Goal: Task Accomplishment & Management: Complete application form

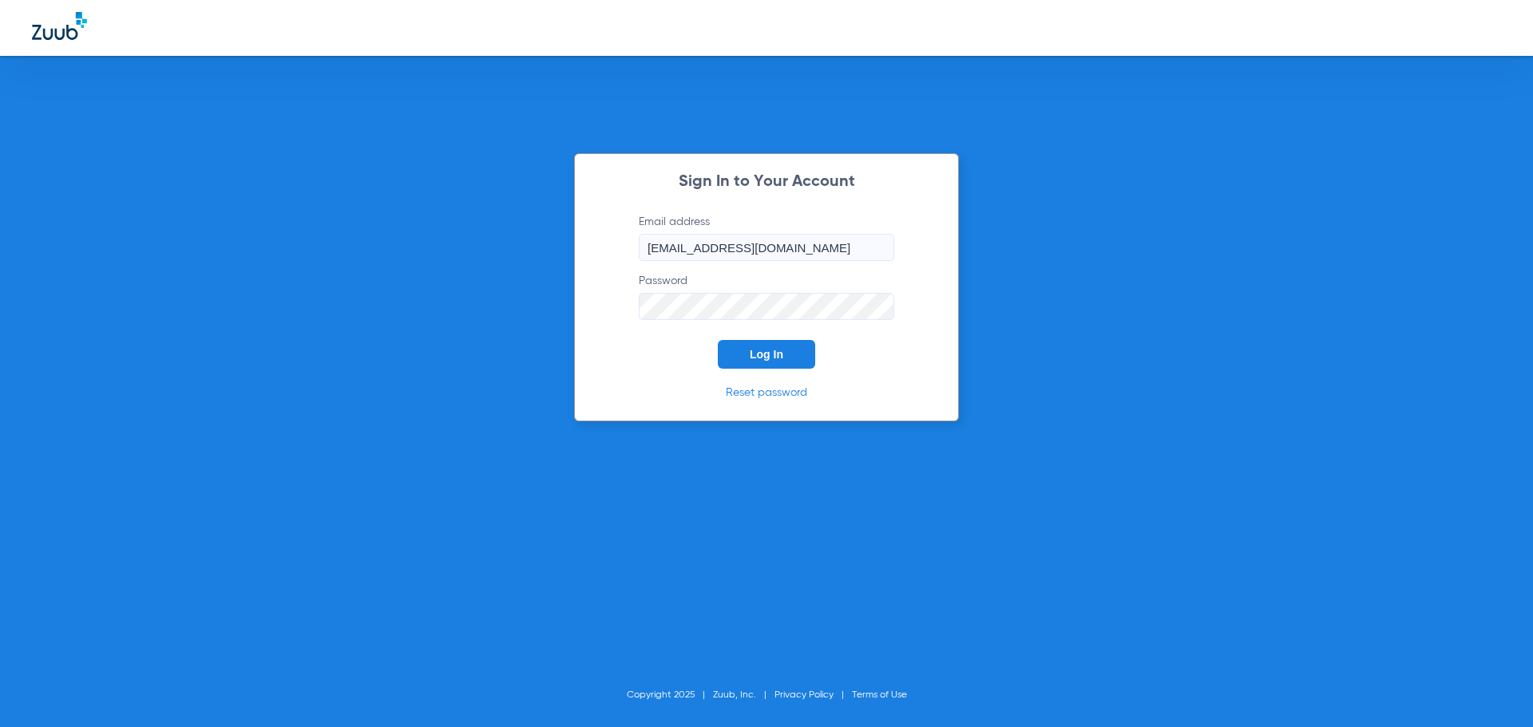
click at [758, 361] on button "Log In" at bounding box center [766, 354] width 97 height 29
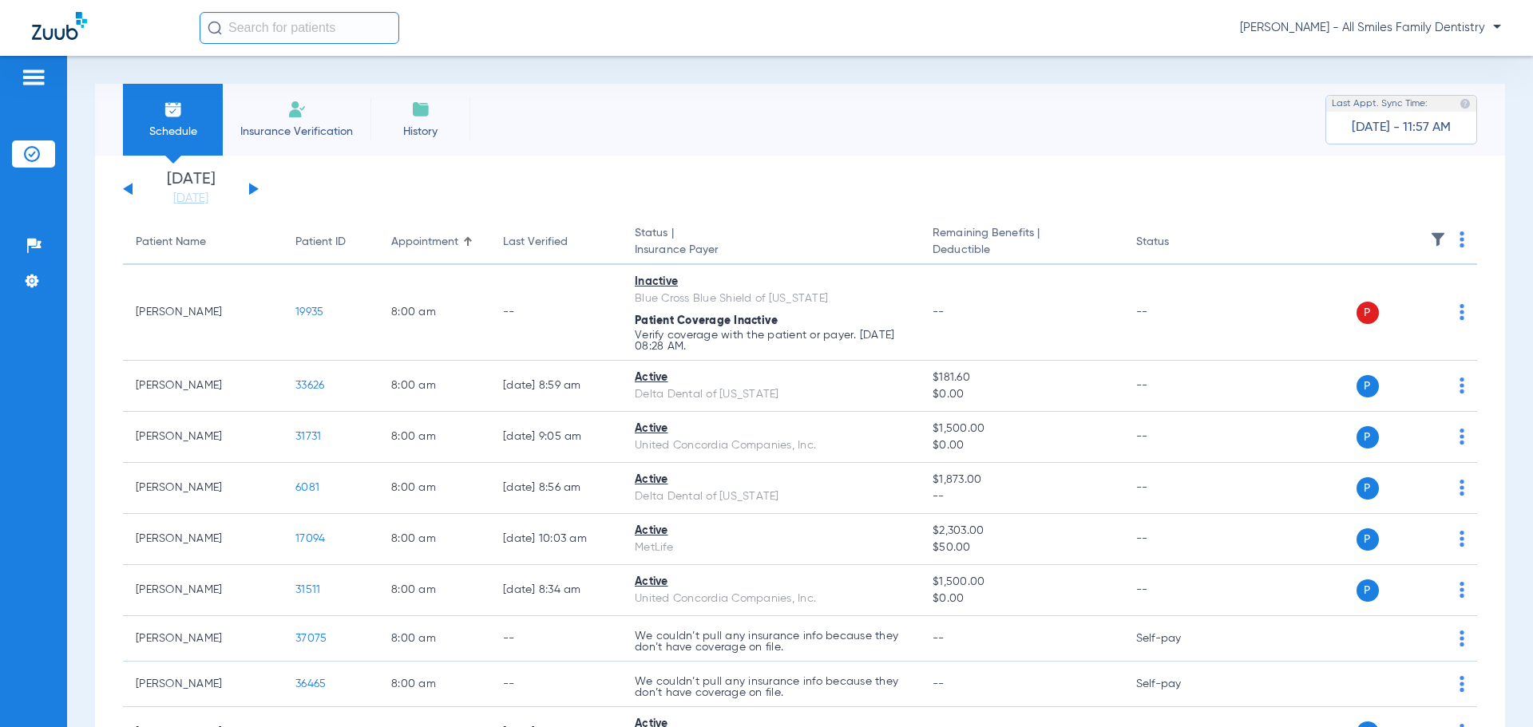
click at [254, 189] on button at bounding box center [254, 189] width 10 height 12
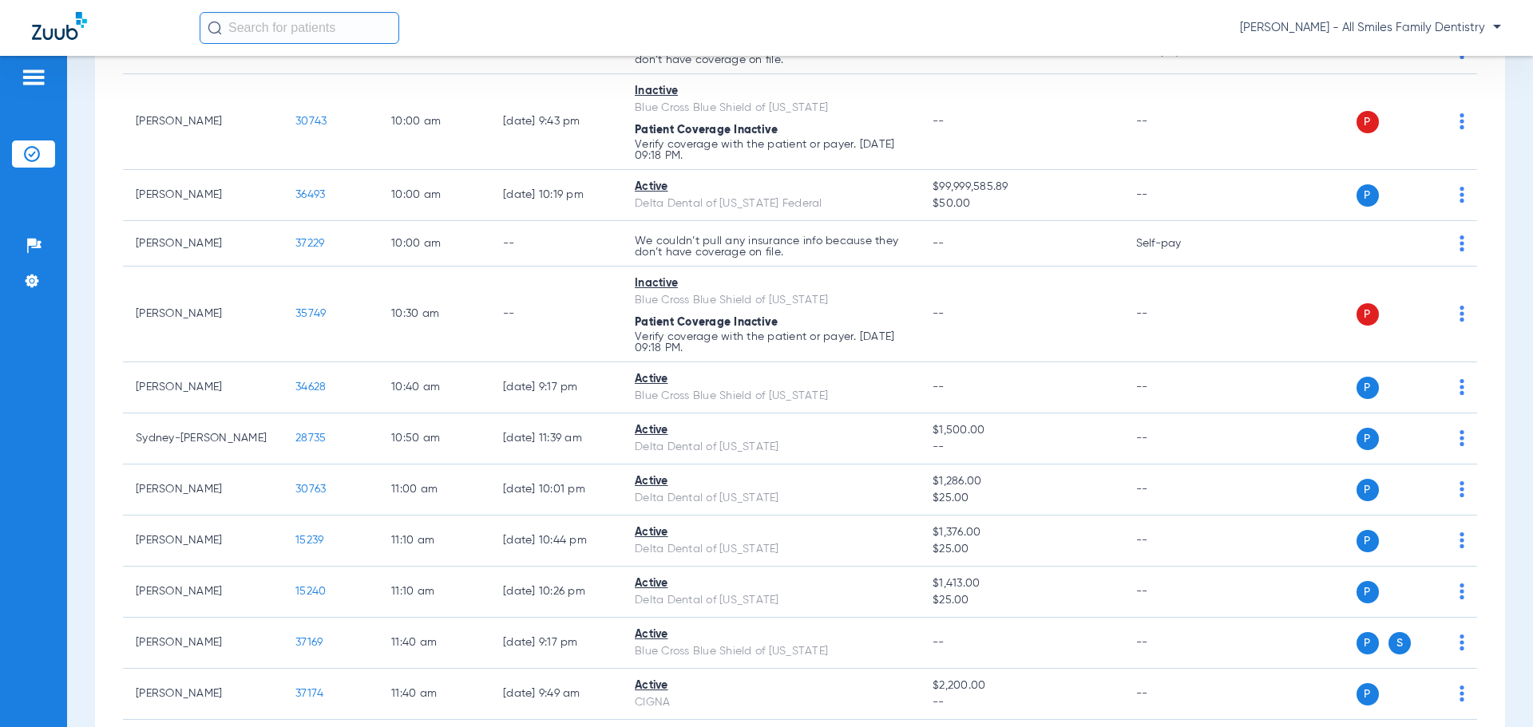
scroll to position [1357, 0]
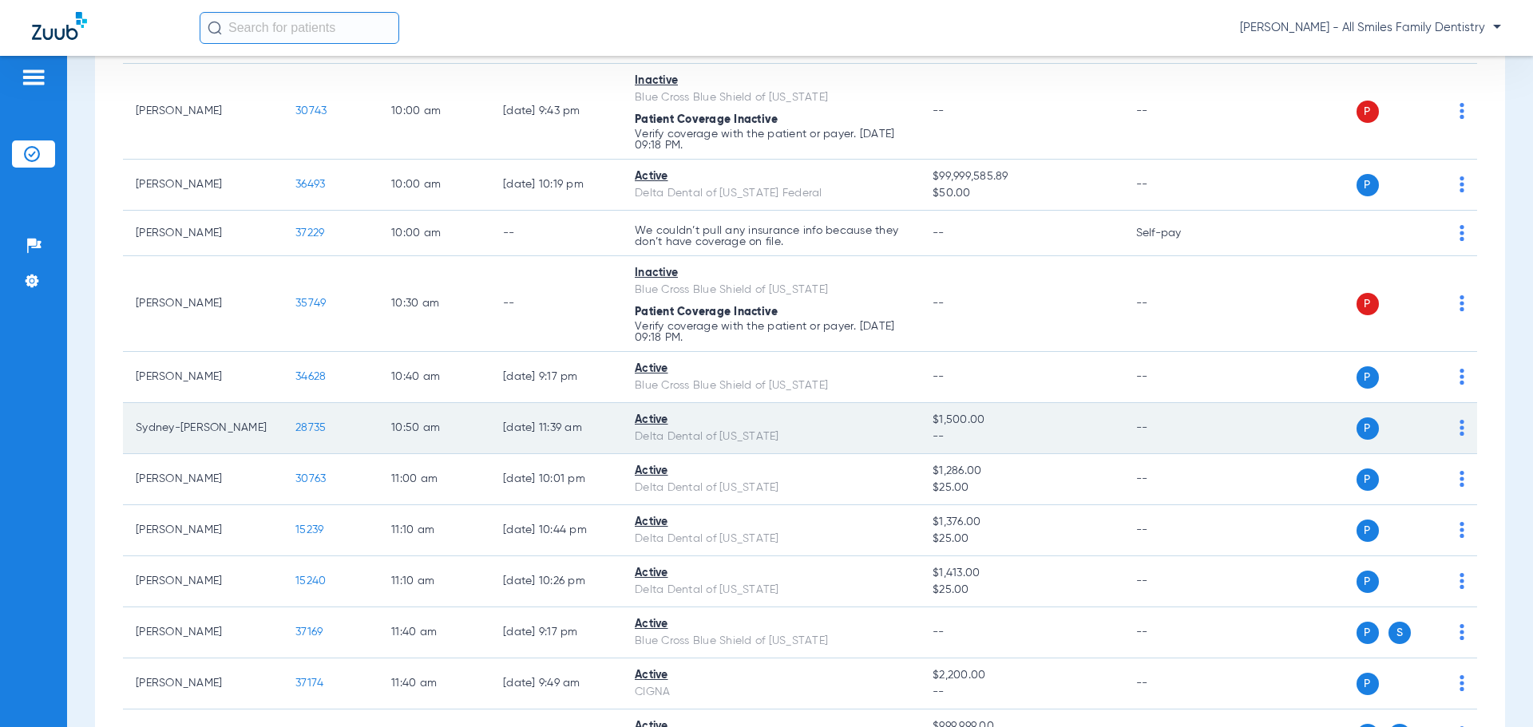
click at [324, 429] on span "28735" at bounding box center [310, 427] width 30 height 11
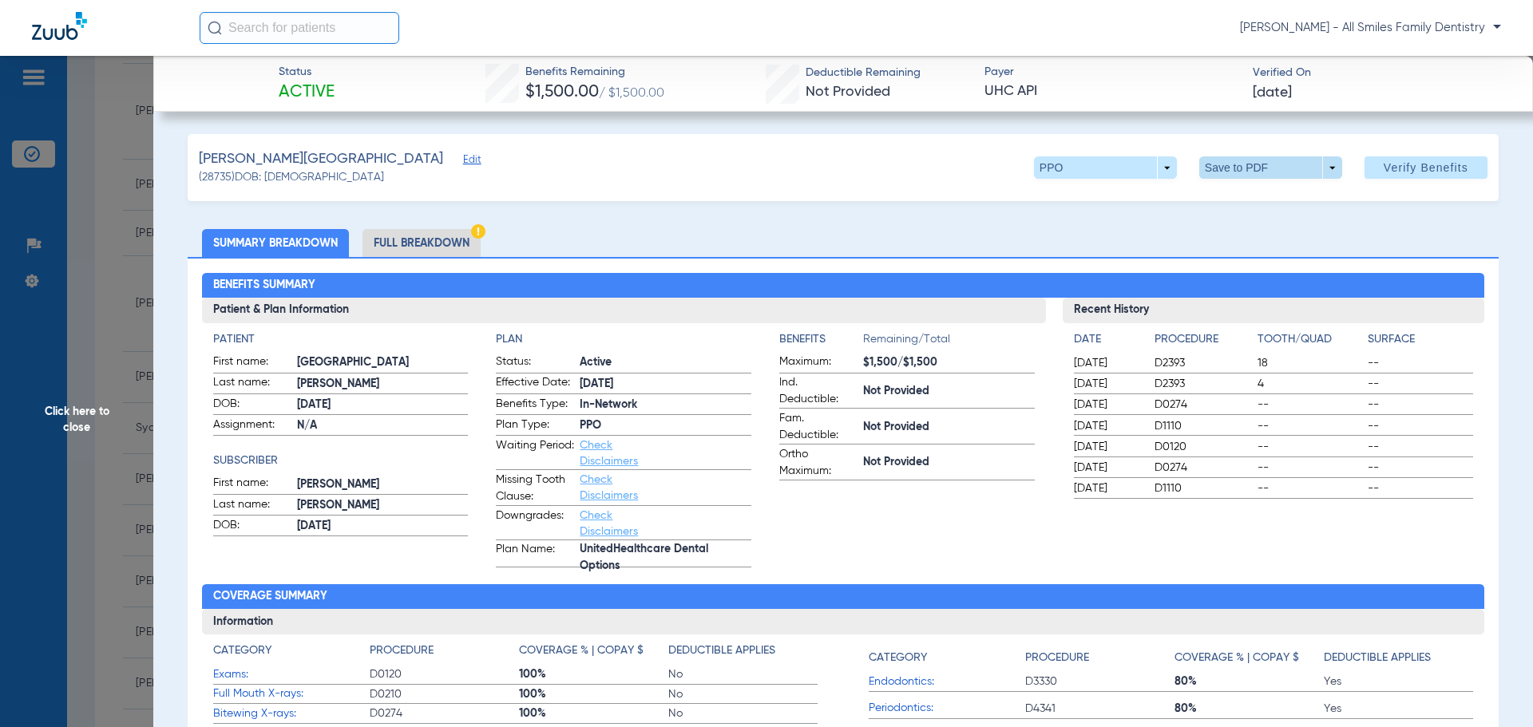
click at [1256, 166] on span at bounding box center [1270, 167] width 38 height 38
click at [1245, 198] on span "Save to PDF" at bounding box center [1264, 199] width 63 height 11
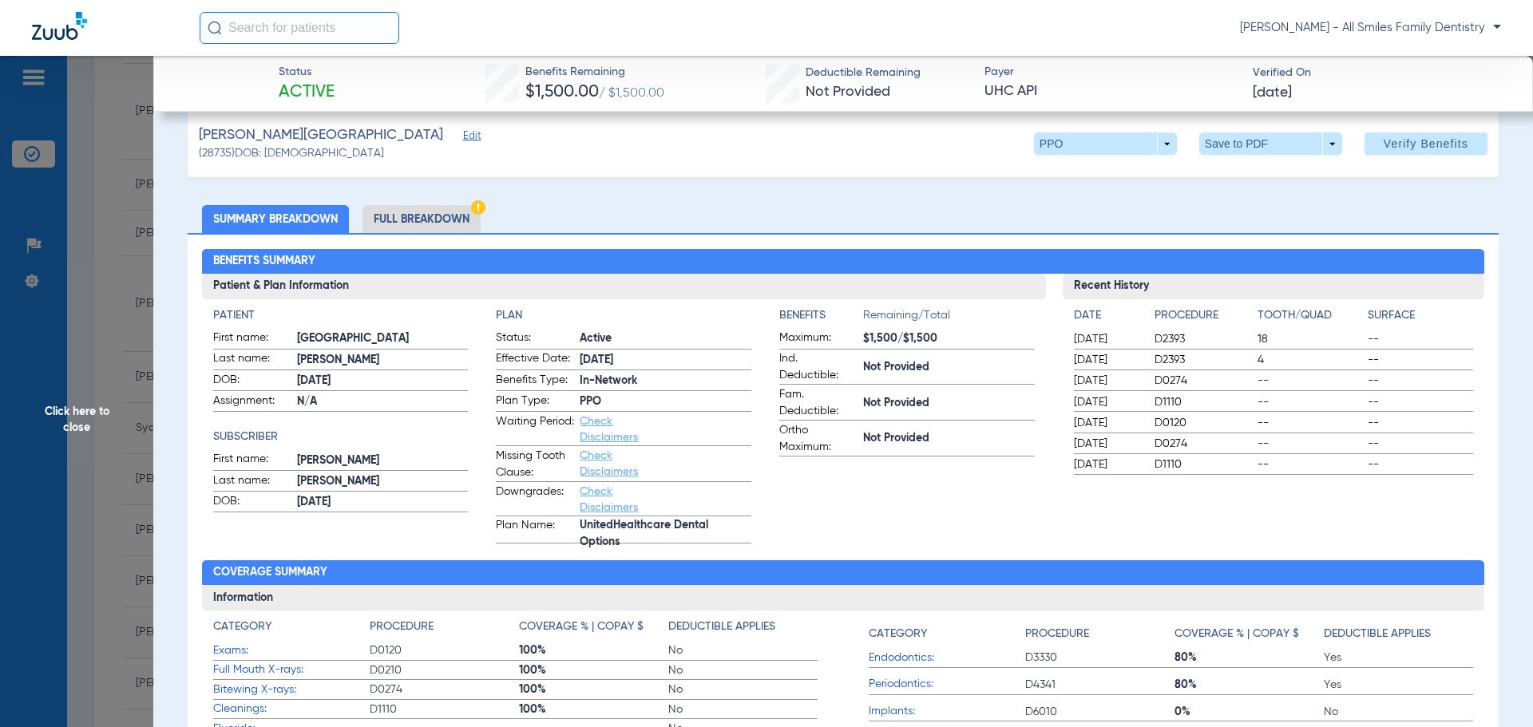
scroll to position [0, 0]
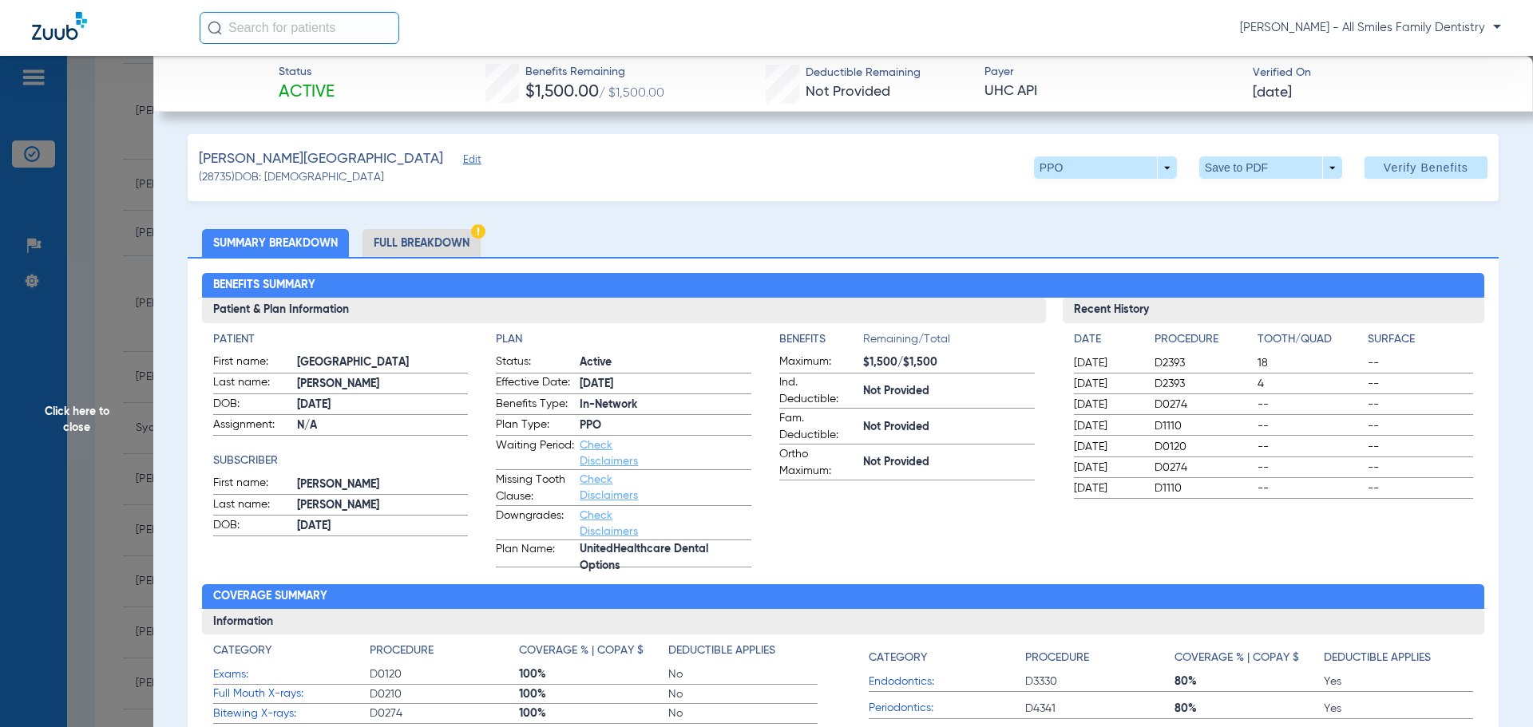
click at [93, 420] on span "Click here to close" at bounding box center [76, 419] width 153 height 727
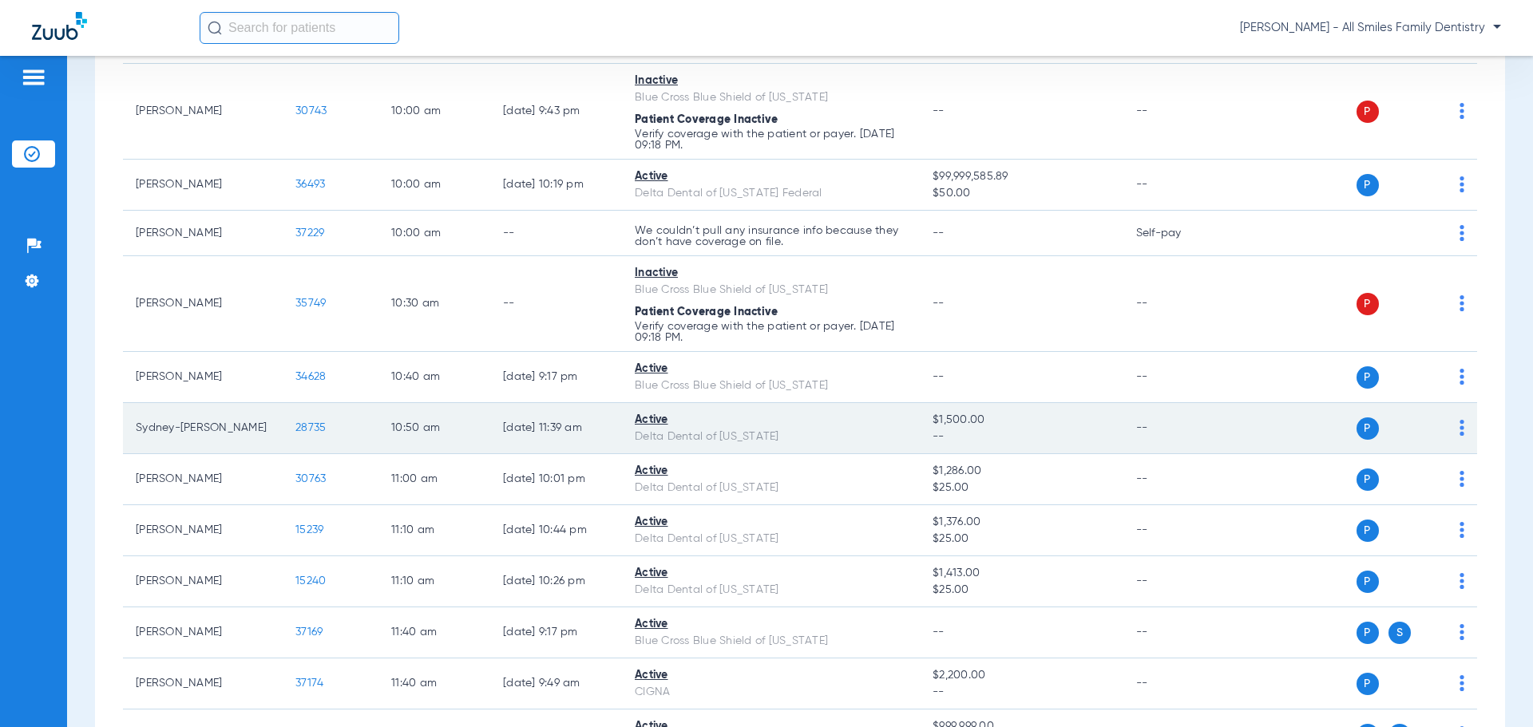
click at [314, 430] on span "28735" at bounding box center [310, 427] width 30 height 11
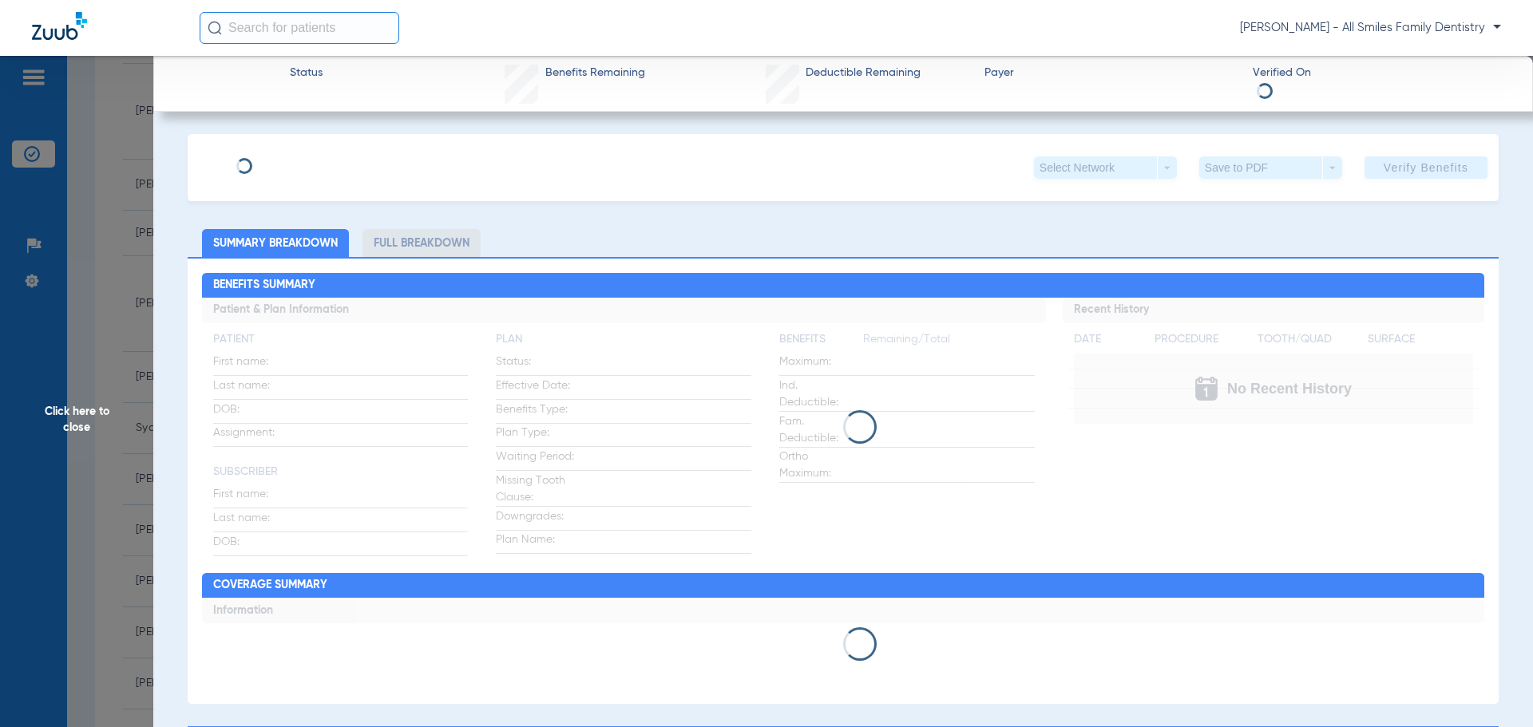
type input "Arlene"
type input "Timothee"
type input "04/19/1978"
type input "594406867"
type input "424310205"
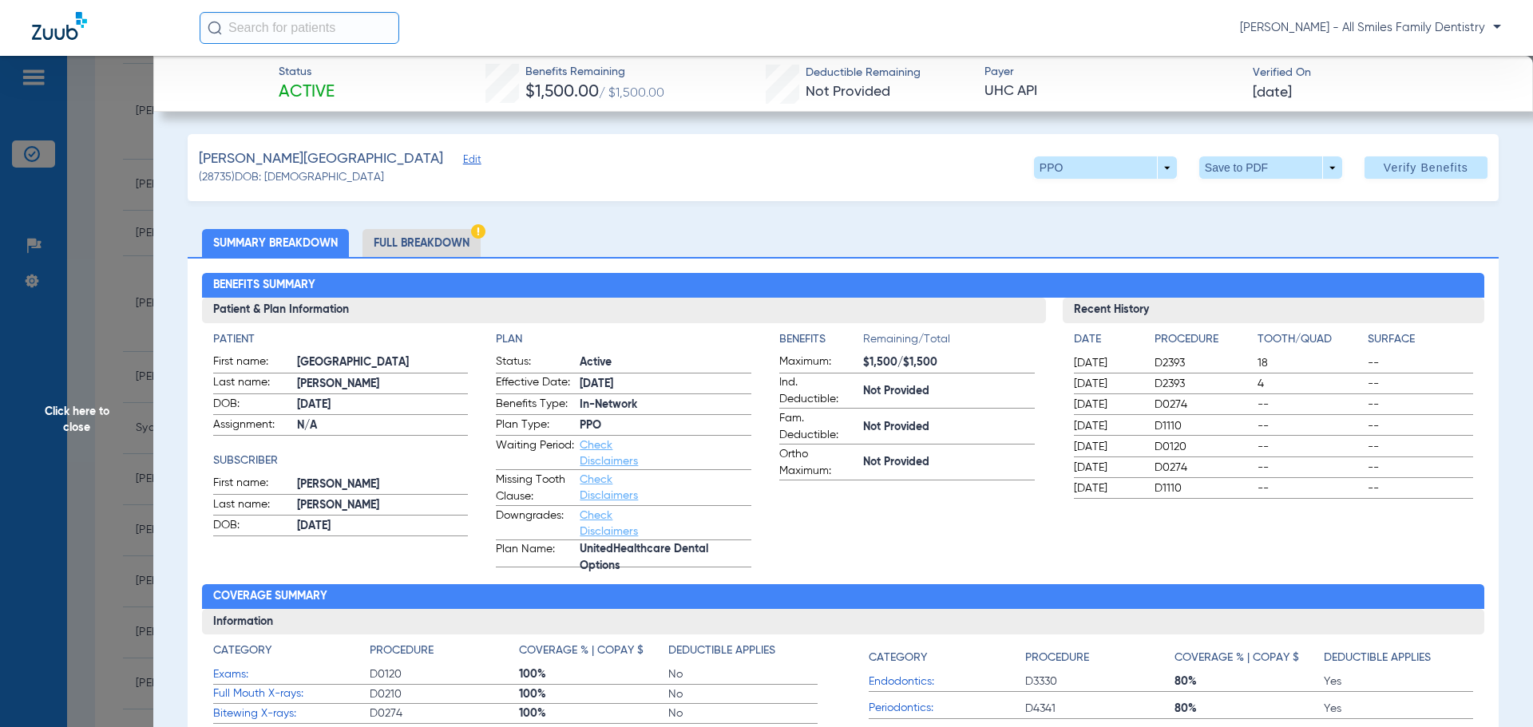
click at [463, 160] on span "Edit" at bounding box center [470, 161] width 14 height 15
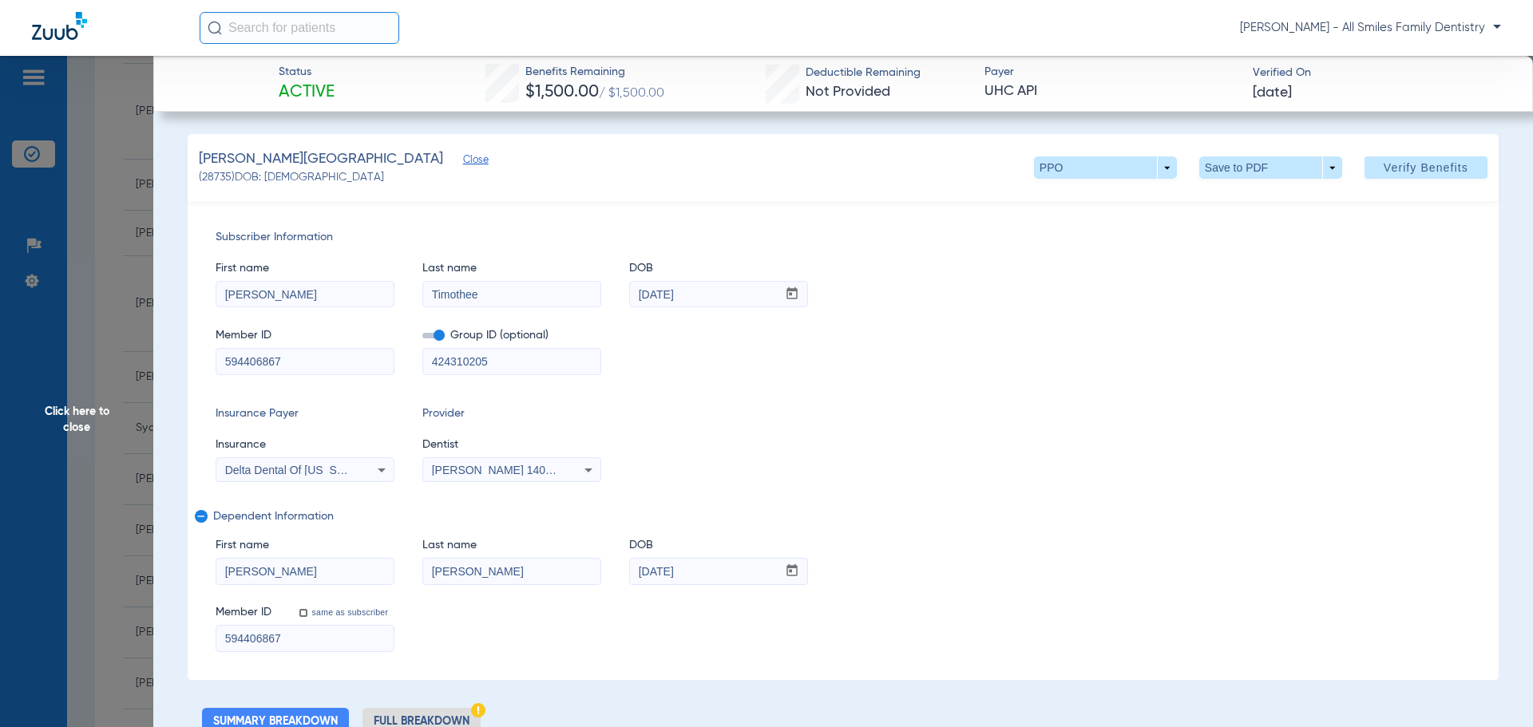
click at [283, 295] on input "Arlene" at bounding box center [304, 295] width 177 height 26
click at [1272, 172] on span at bounding box center [1270, 167] width 38 height 38
click at [1257, 201] on span "Save to PDF" at bounding box center [1264, 199] width 63 height 11
click at [1396, 171] on span "Verify Benefits" at bounding box center [1426, 167] width 85 height 13
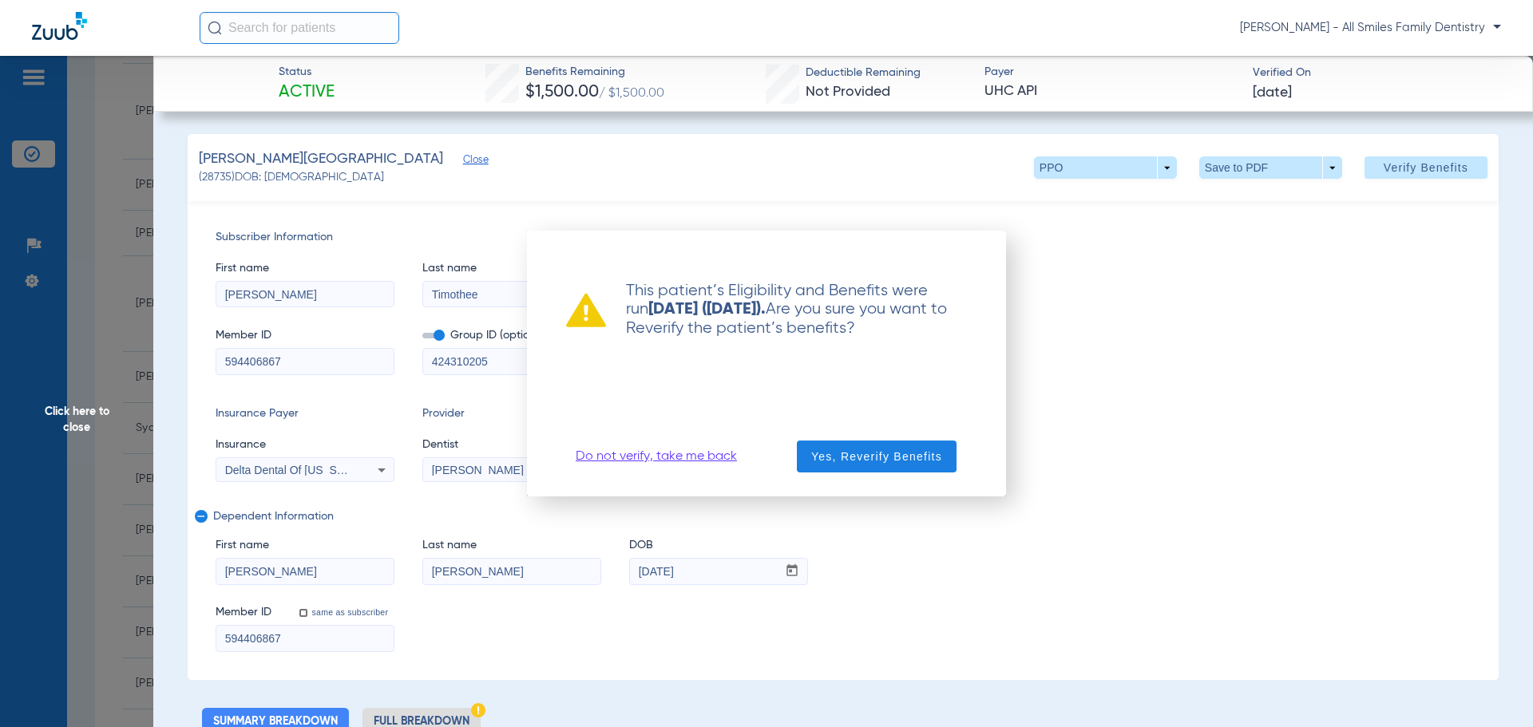
click at [666, 462] on link "Do not verify, take me back" at bounding box center [656, 457] width 161 height 16
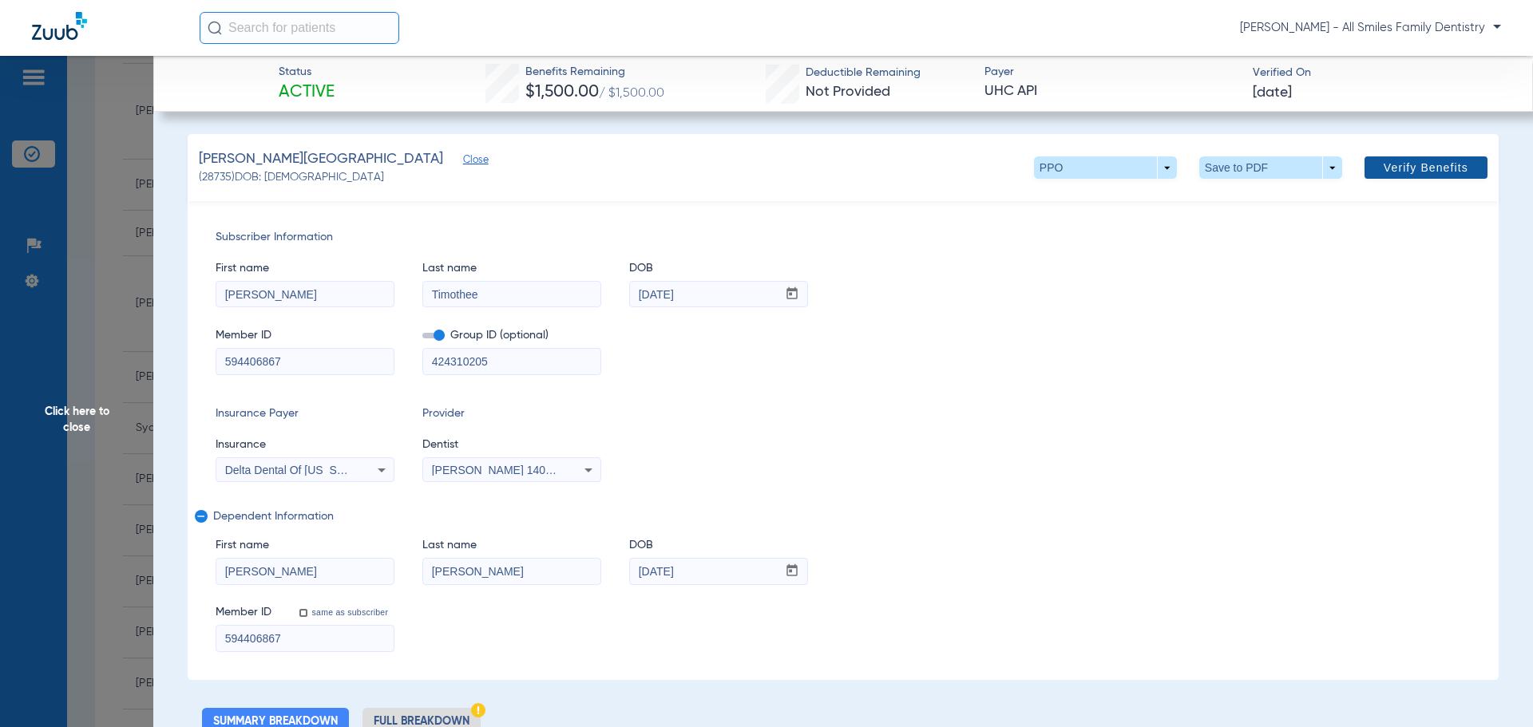
click at [1387, 165] on span "Verify Benefits" at bounding box center [1426, 167] width 85 height 13
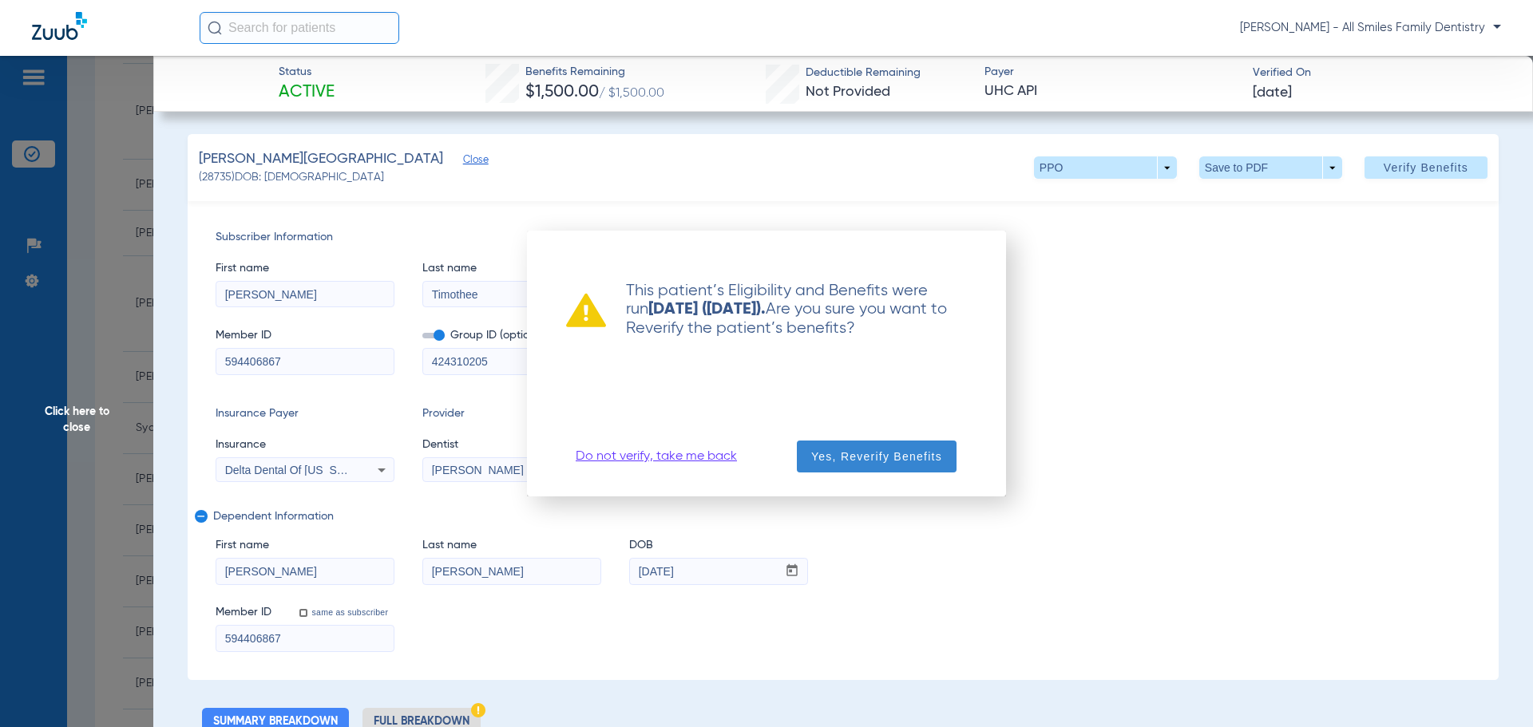
click at [847, 460] on span "Yes, Reverify Benefits" at bounding box center [876, 457] width 131 height 16
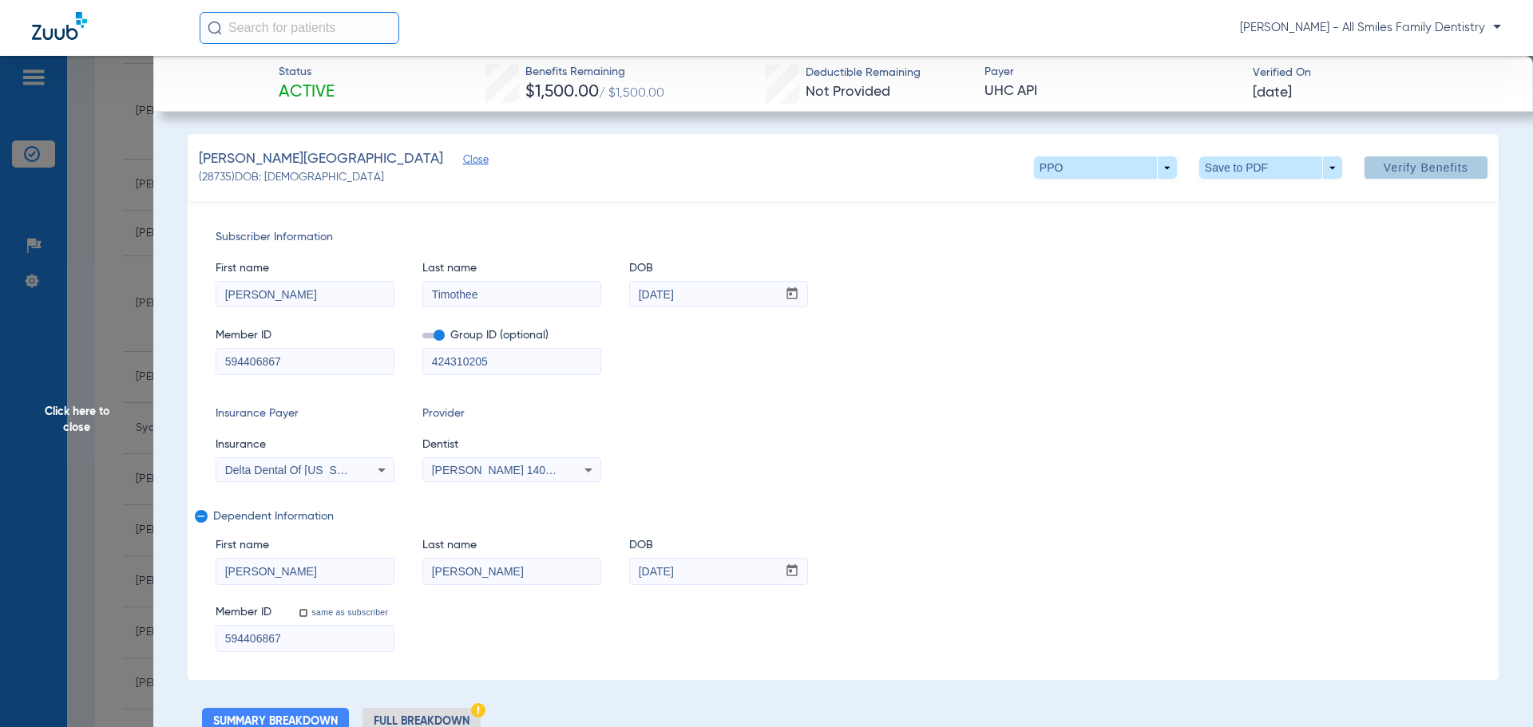
click at [79, 418] on span "Click here to close" at bounding box center [76, 419] width 153 height 727
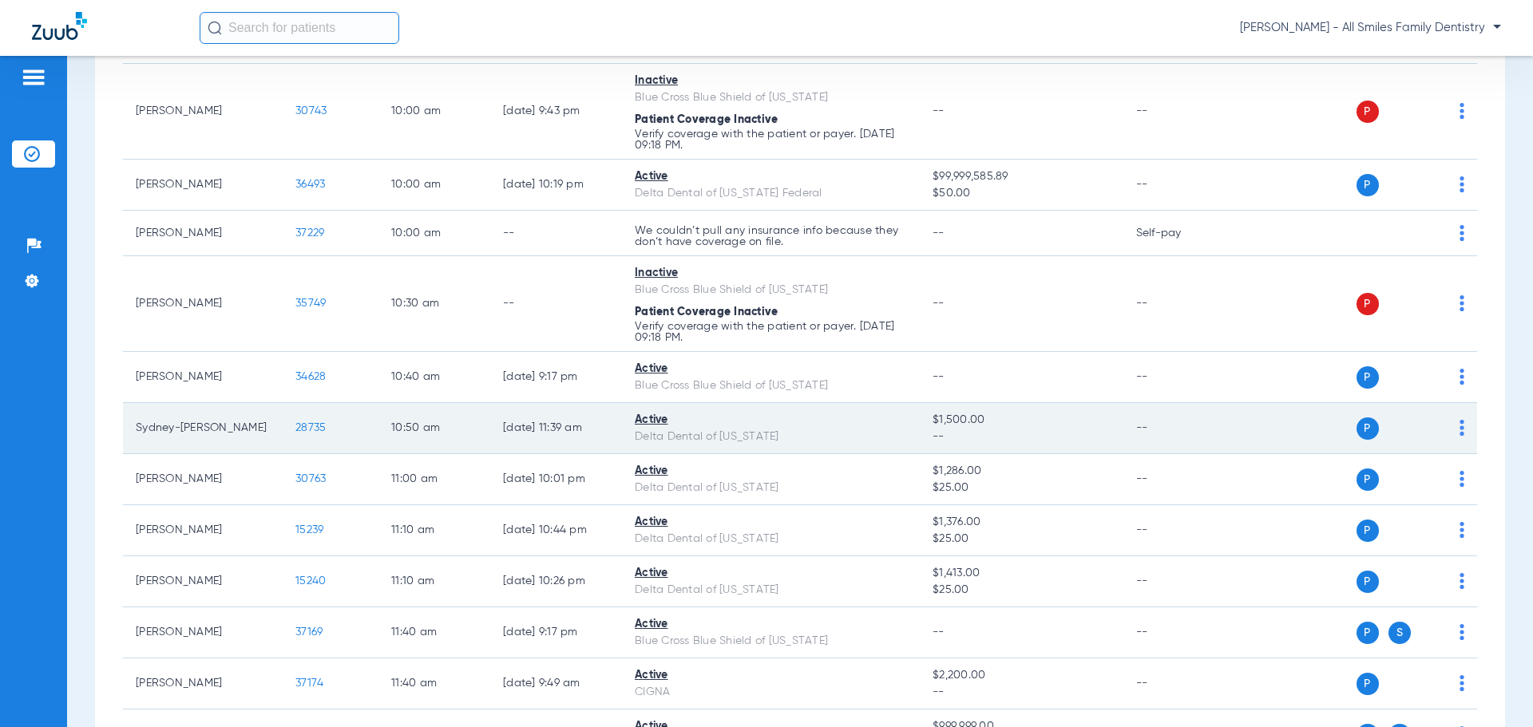
click at [302, 426] on span "28735" at bounding box center [310, 427] width 30 height 11
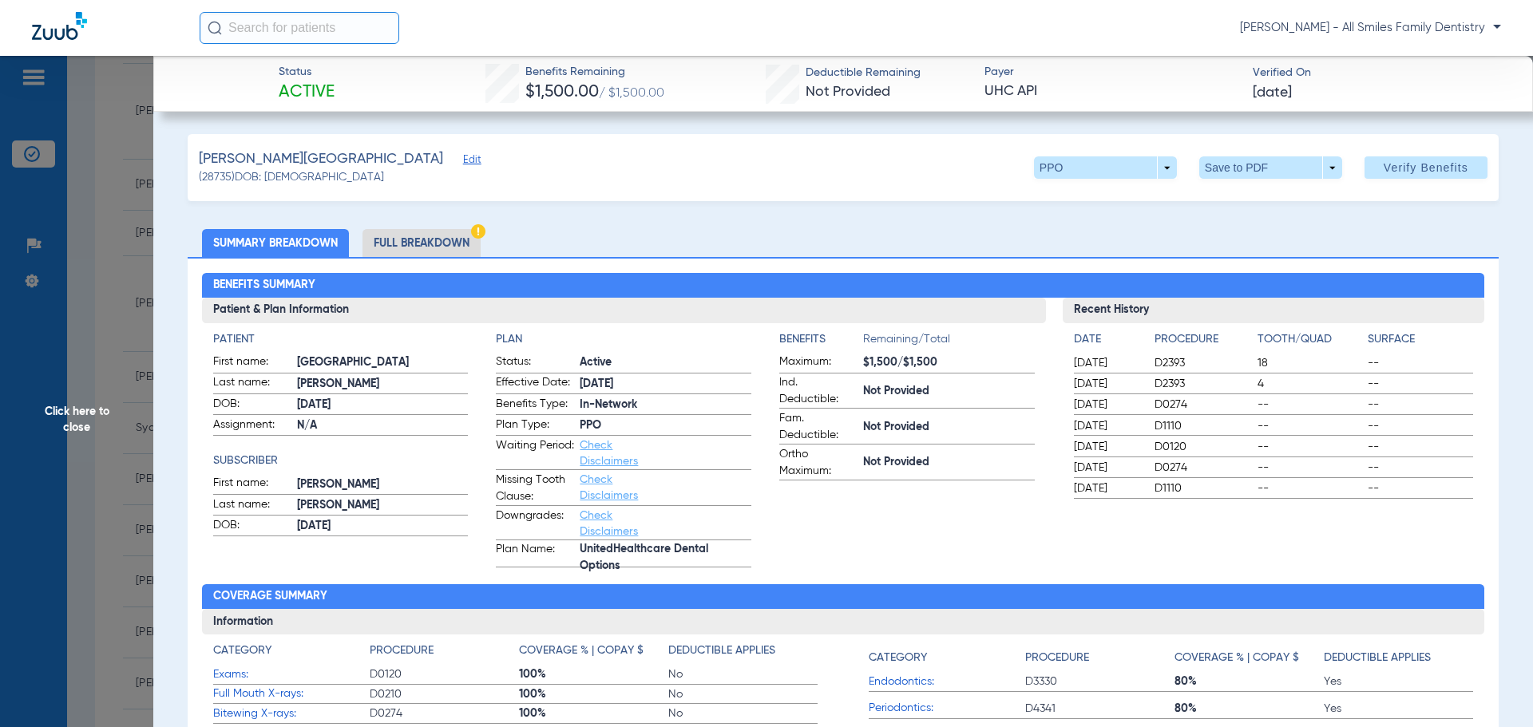
drag, startPoint x: 1255, startPoint y: 166, endPoint x: 150, endPoint y: 203, distance: 1105.6
click at [463, 164] on span "Edit" at bounding box center [470, 161] width 14 height 15
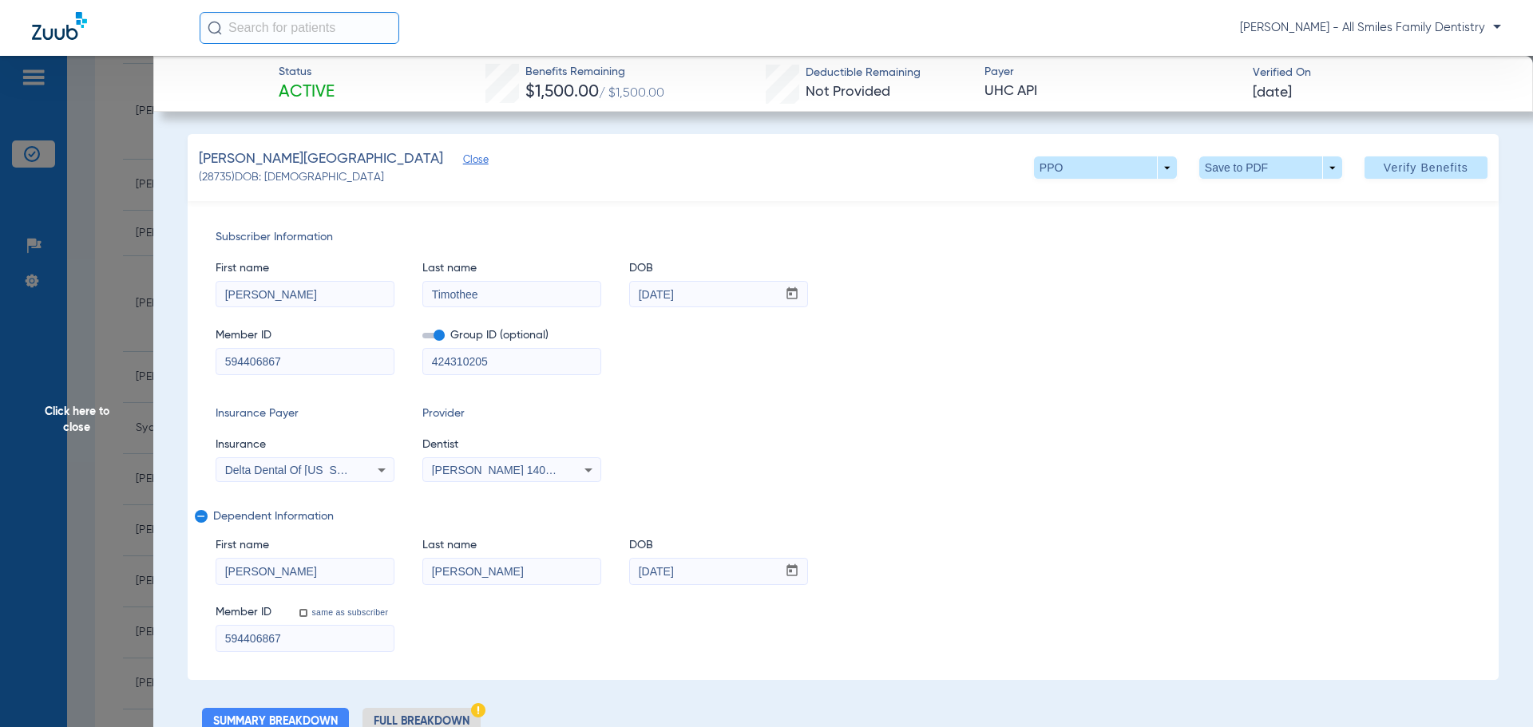
drag, startPoint x: 279, startPoint y: 304, endPoint x: 164, endPoint y: 308, distance: 114.2
type input "james"
type input "desroches"
type input "05/11/1973"
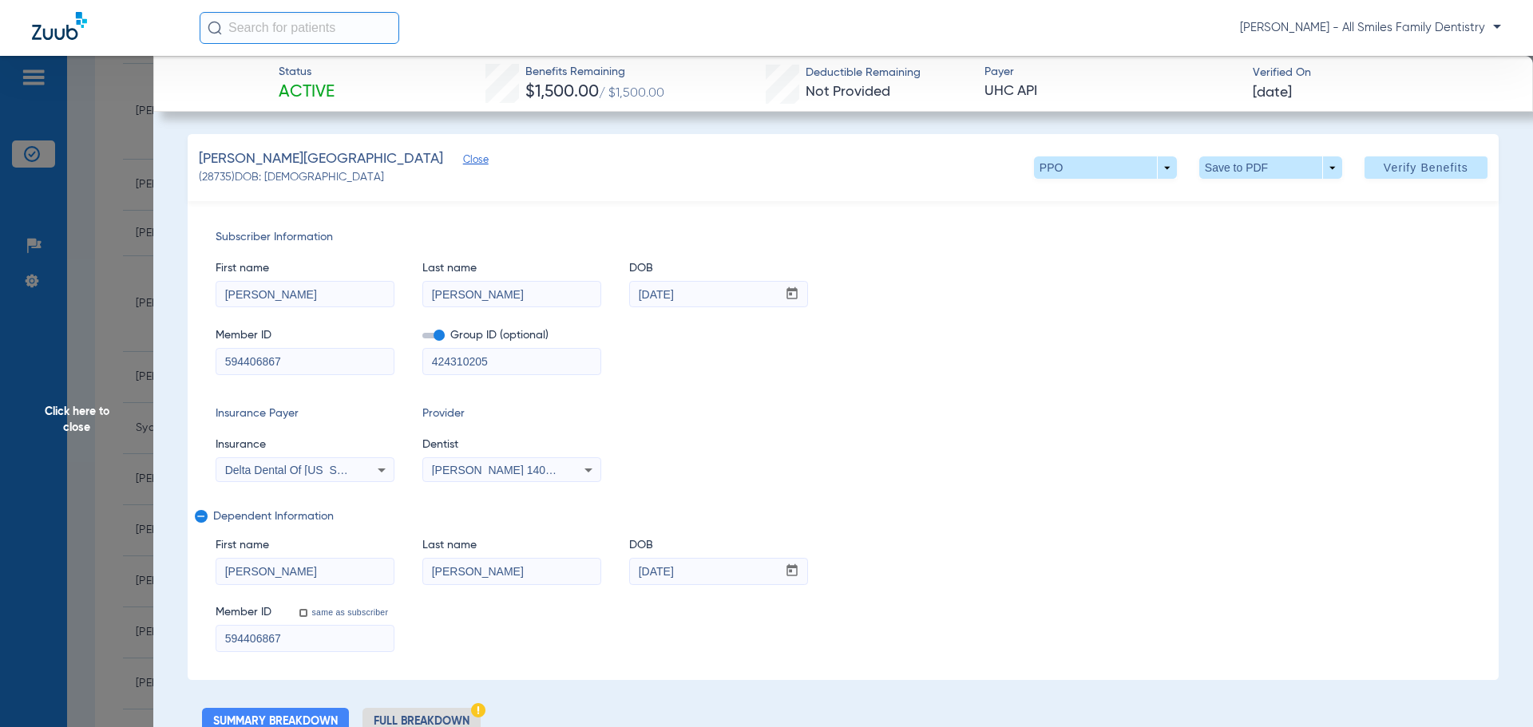
drag, startPoint x: 326, startPoint y: 369, endPoint x: 141, endPoint y: 356, distance: 185.7
type input "975654912"
click at [350, 466] on span "Delta Dental Of [US_STATE]" at bounding box center [296, 470] width 142 height 13
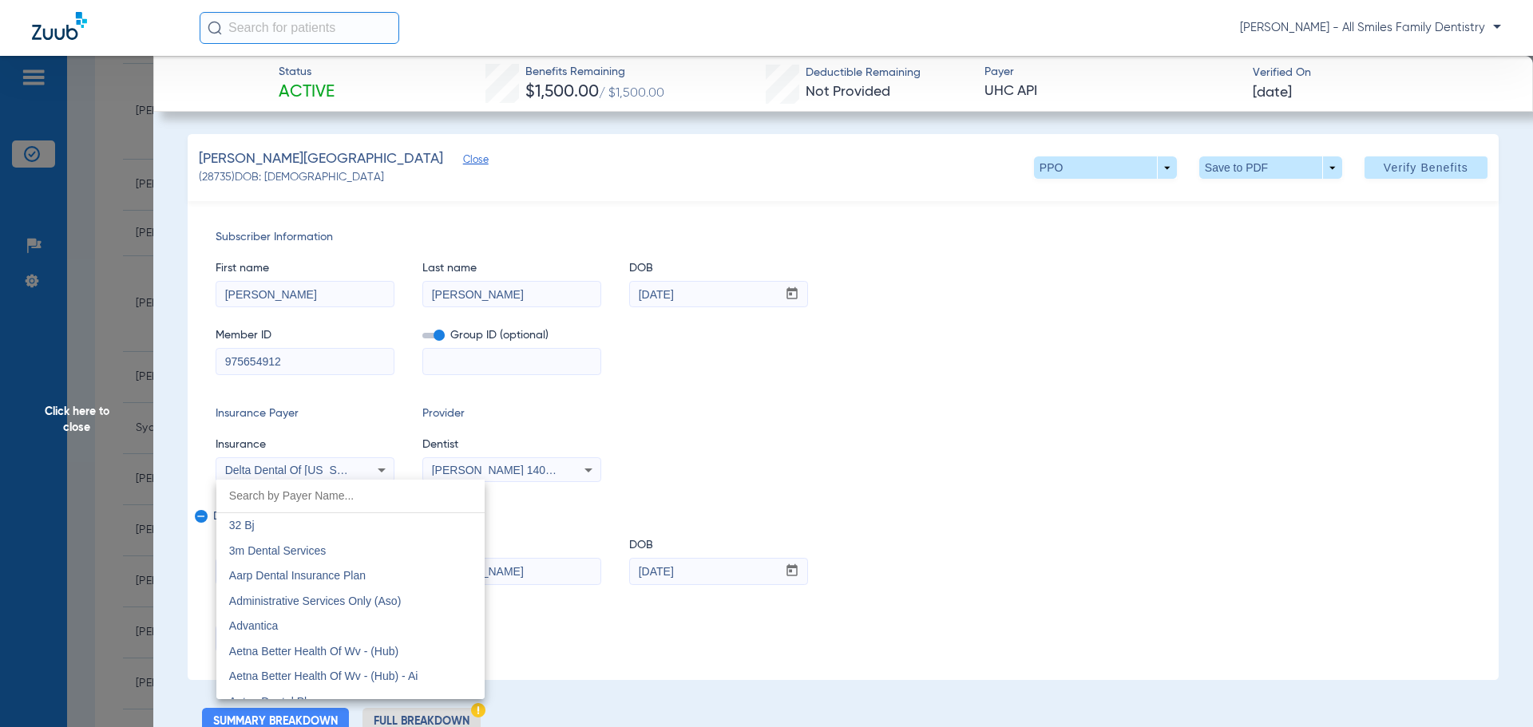
scroll to position [4040, 0]
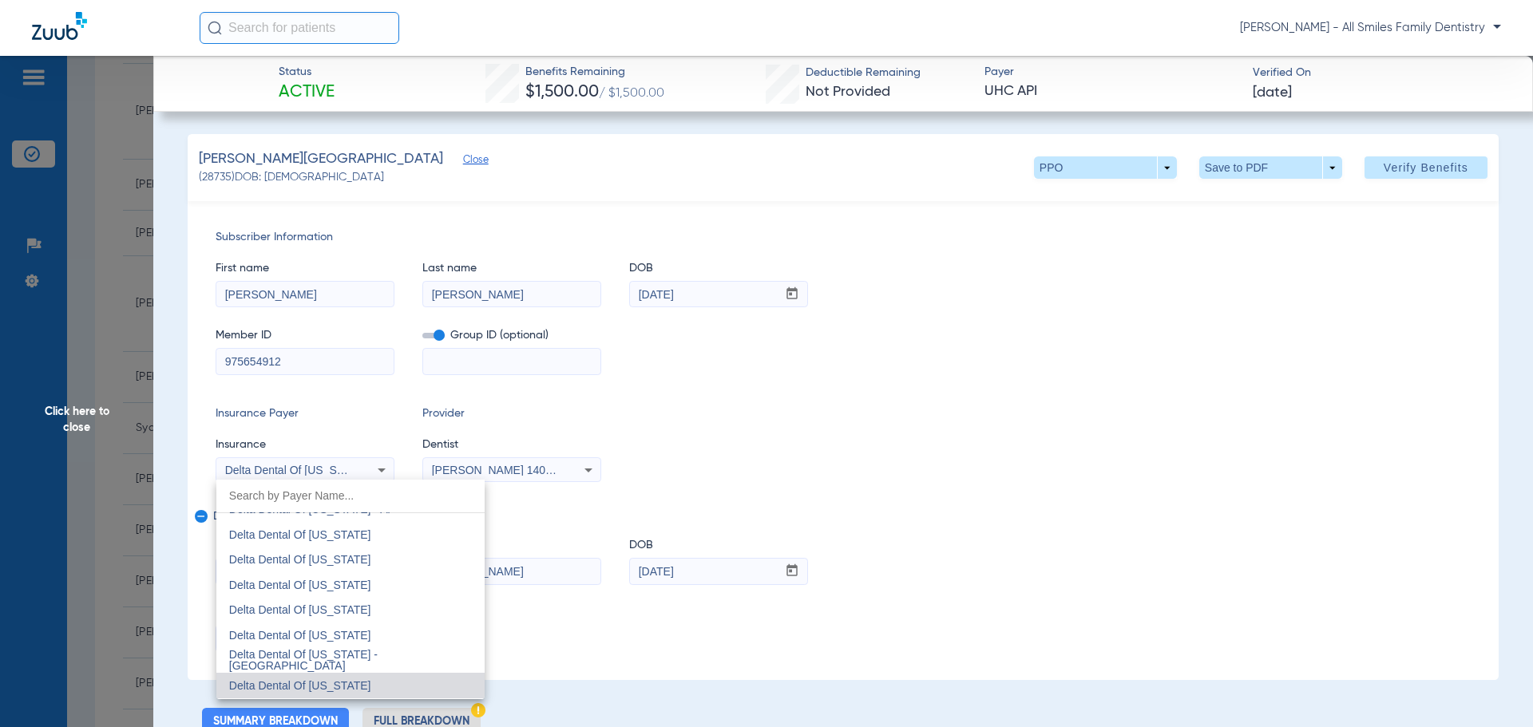
click at [279, 501] on input "dropdown search" at bounding box center [350, 496] width 268 height 33
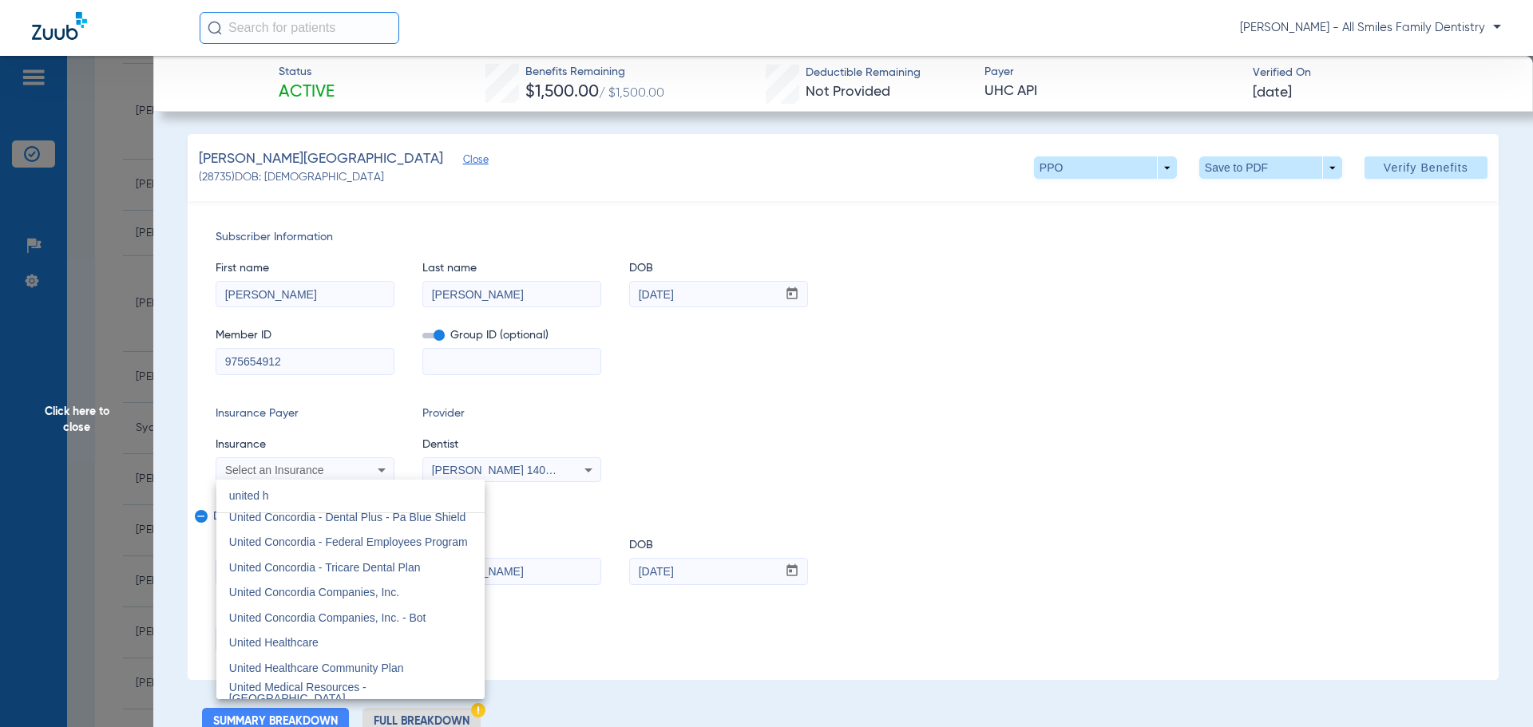
scroll to position [0, 0]
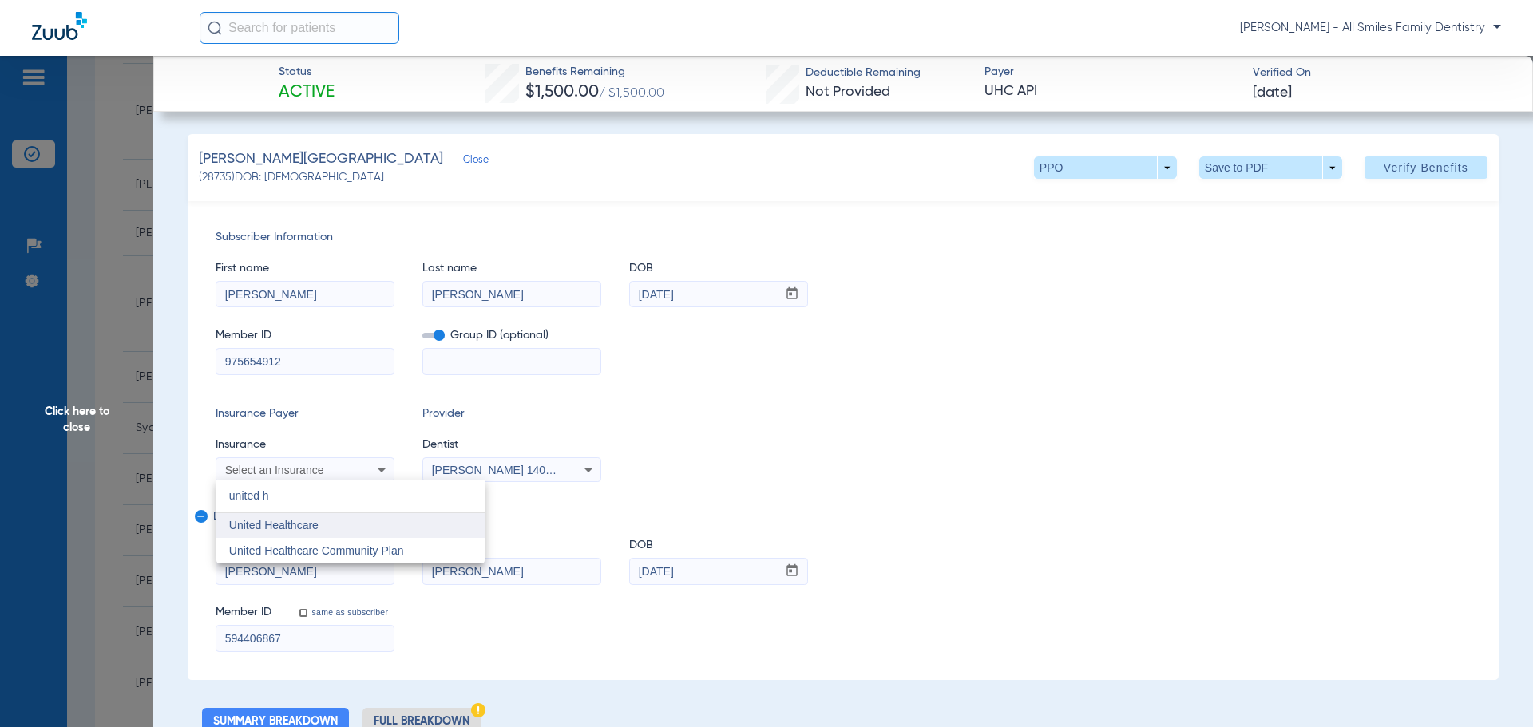
type input "united h"
click at [297, 526] on span "United Healthcare" at bounding box center [273, 525] width 89 height 13
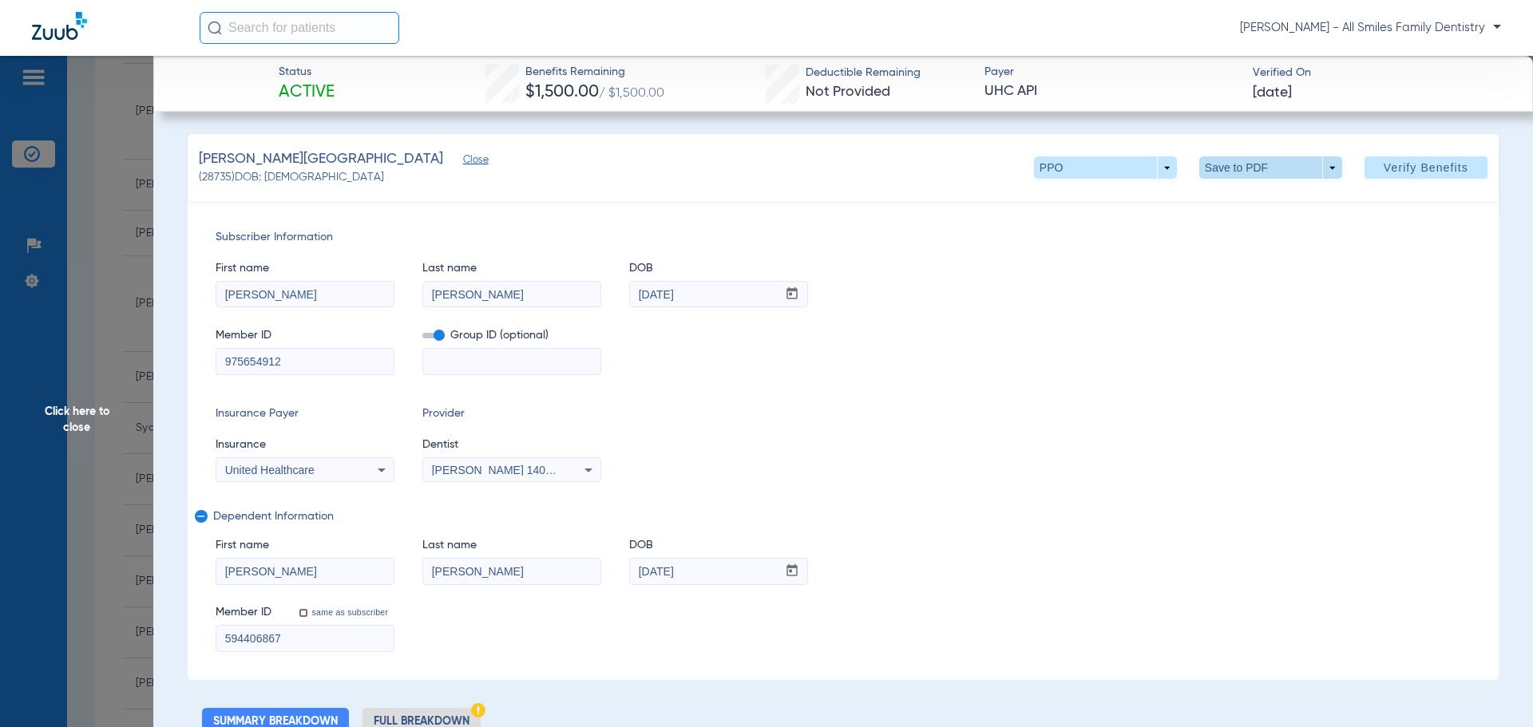
click at [1283, 172] on span at bounding box center [1270, 167] width 143 height 22
click at [1270, 192] on button "insert_drive_file Save to PDF" at bounding box center [1248, 200] width 121 height 32
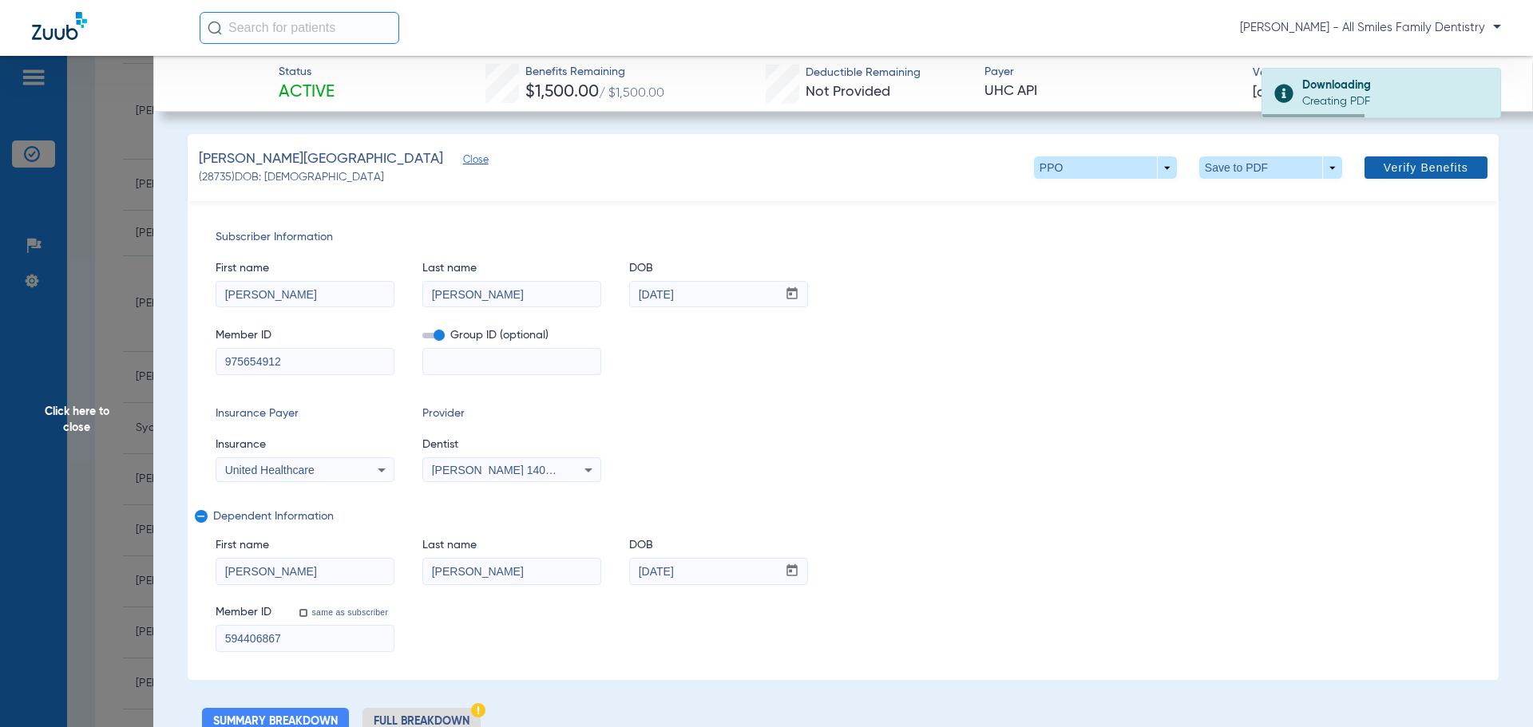
click at [1403, 158] on span at bounding box center [1425, 167] width 123 height 38
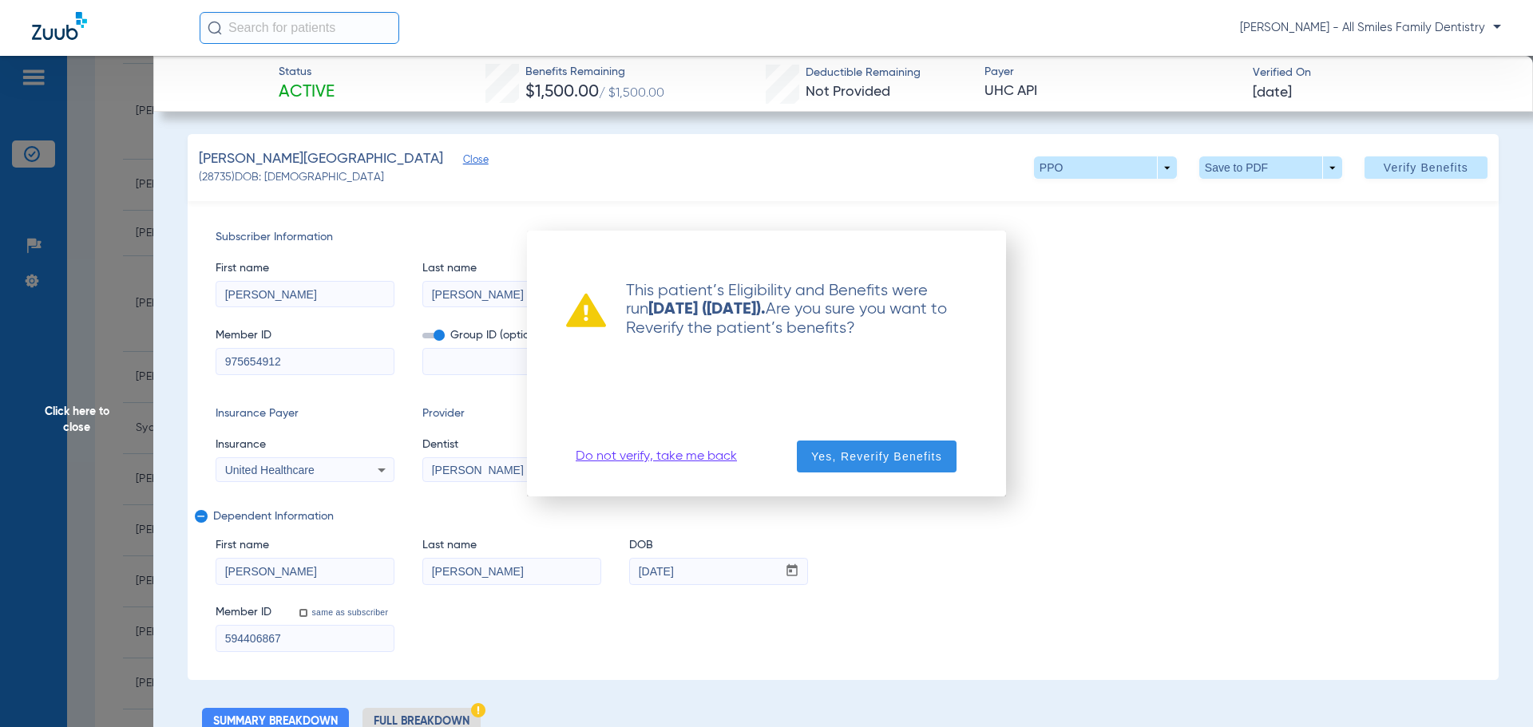
drag, startPoint x: 850, startPoint y: 465, endPoint x: 889, endPoint y: 453, distance: 40.1
click at [886, 457] on button "Yes, Reverify Benefits" at bounding box center [877, 457] width 160 height 32
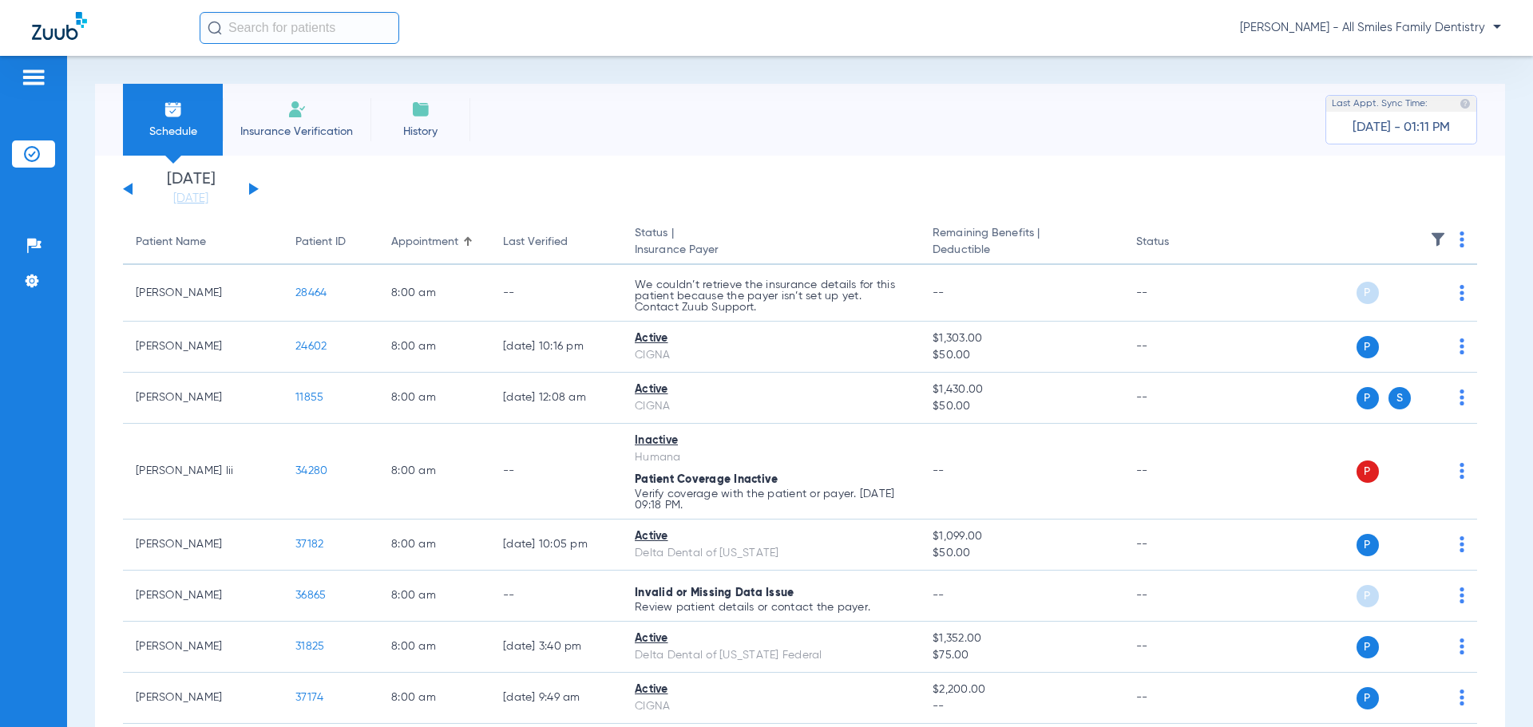
click at [246, 188] on div "[DATE] [DATE] [DATE] [DATE] [DATE] [DATE] [DATE] [DATE] [DATE] [DATE] [DATE] [D…" at bounding box center [191, 189] width 136 height 35
click at [251, 188] on button at bounding box center [254, 189] width 10 height 12
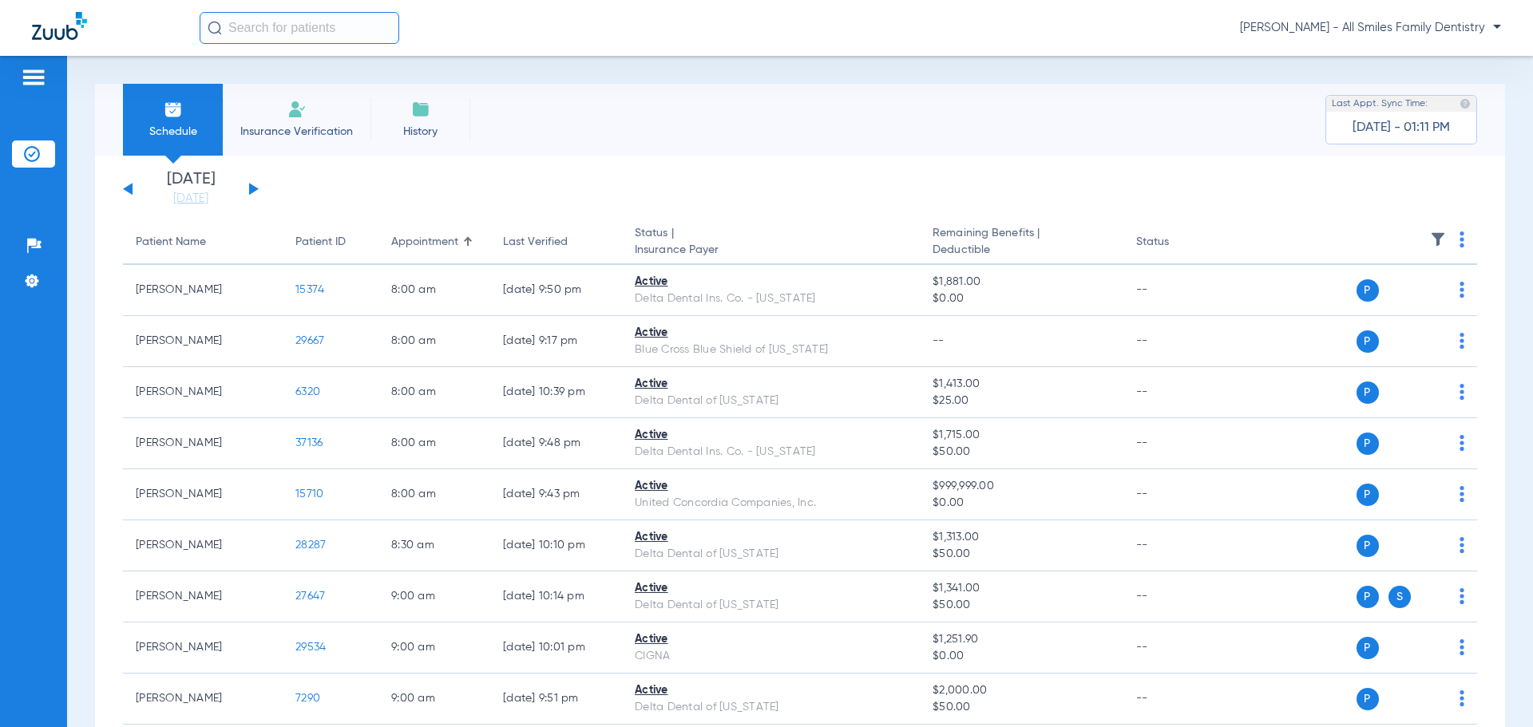
click at [251, 188] on button at bounding box center [254, 189] width 10 height 12
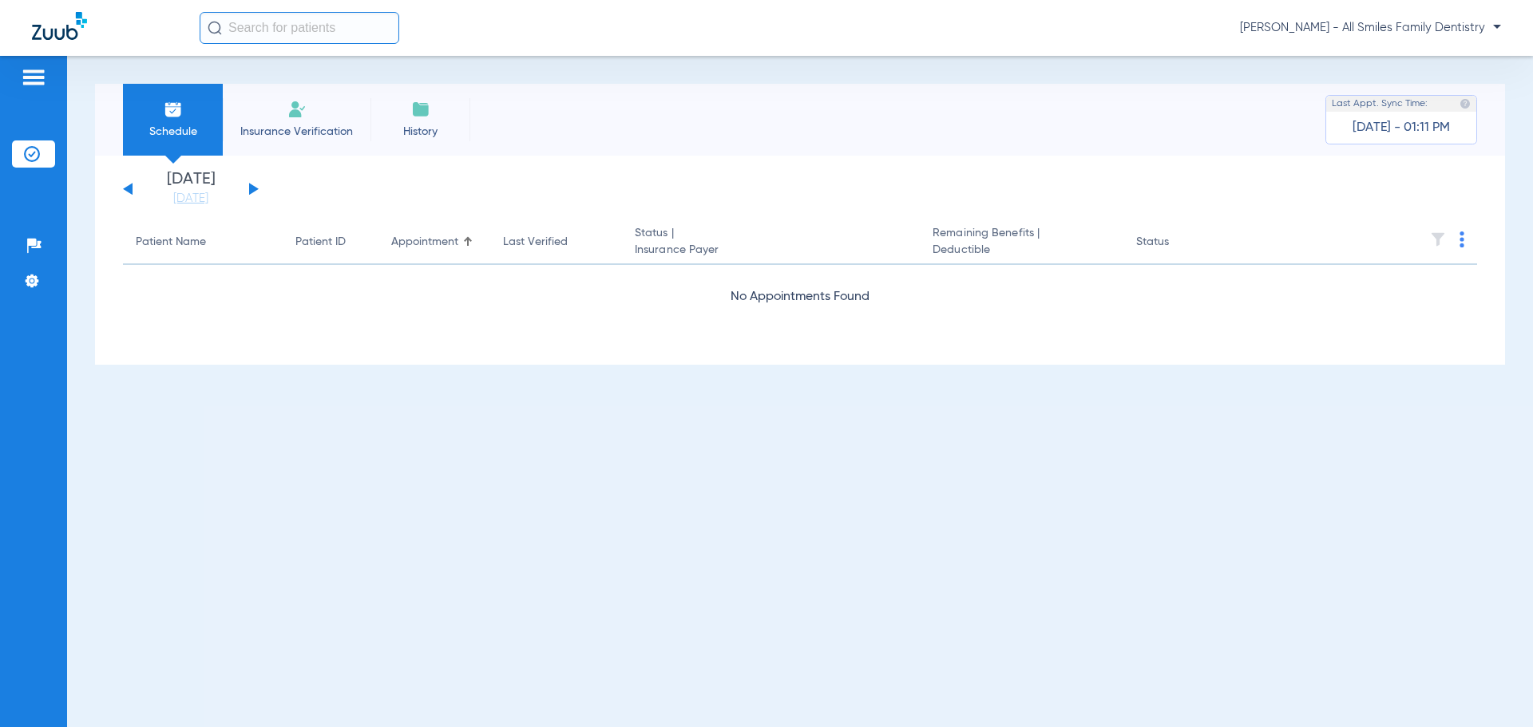
click at [251, 188] on button at bounding box center [254, 189] width 10 height 12
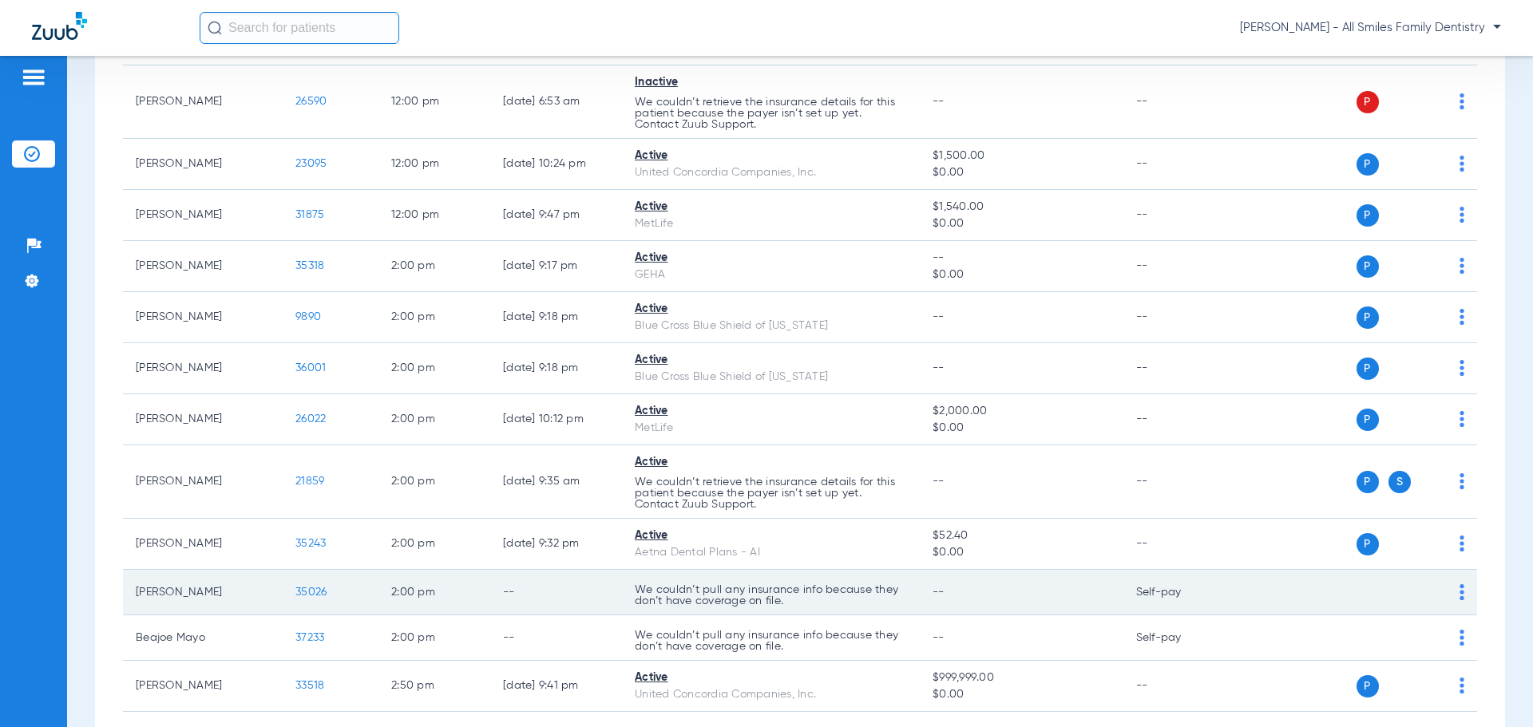
scroll to position [2235, 0]
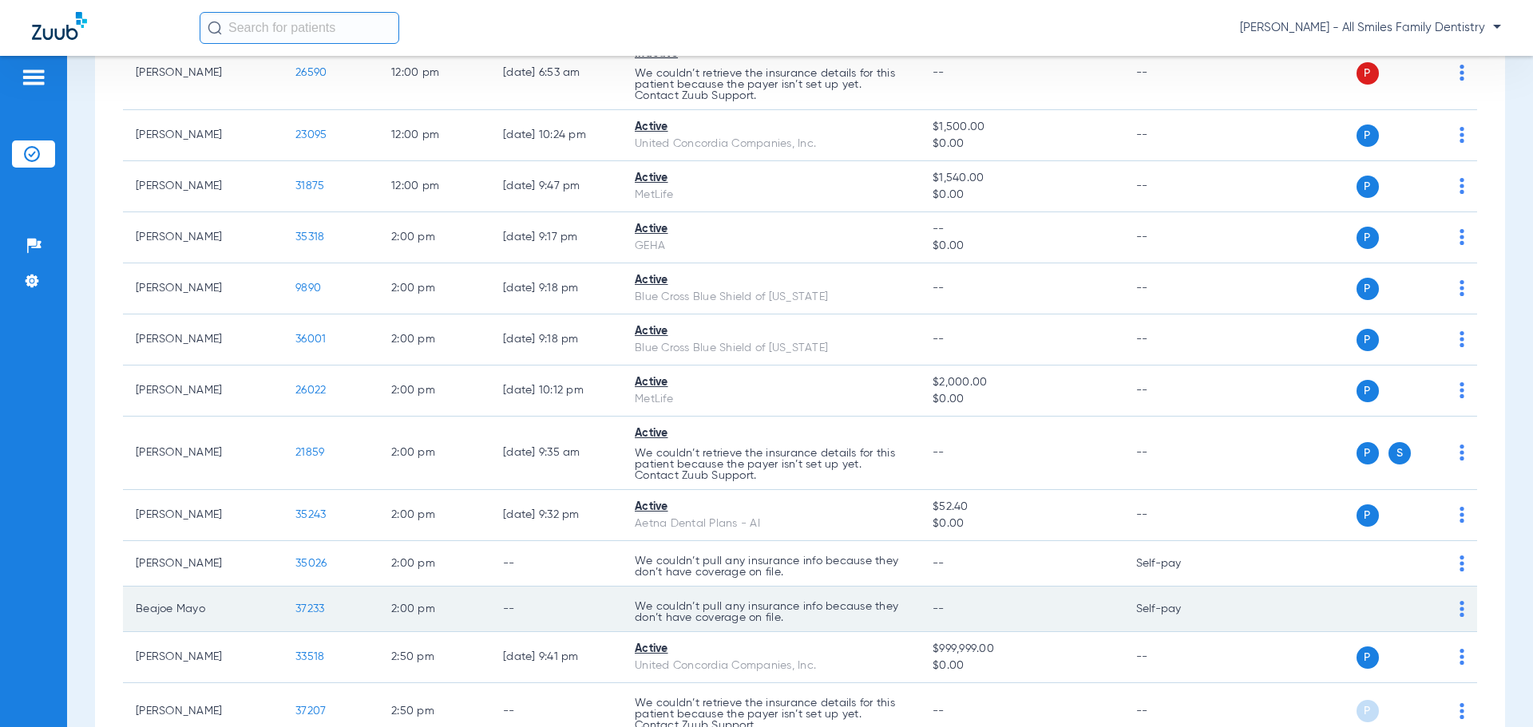
click at [311, 613] on span "37233" at bounding box center [309, 609] width 29 height 11
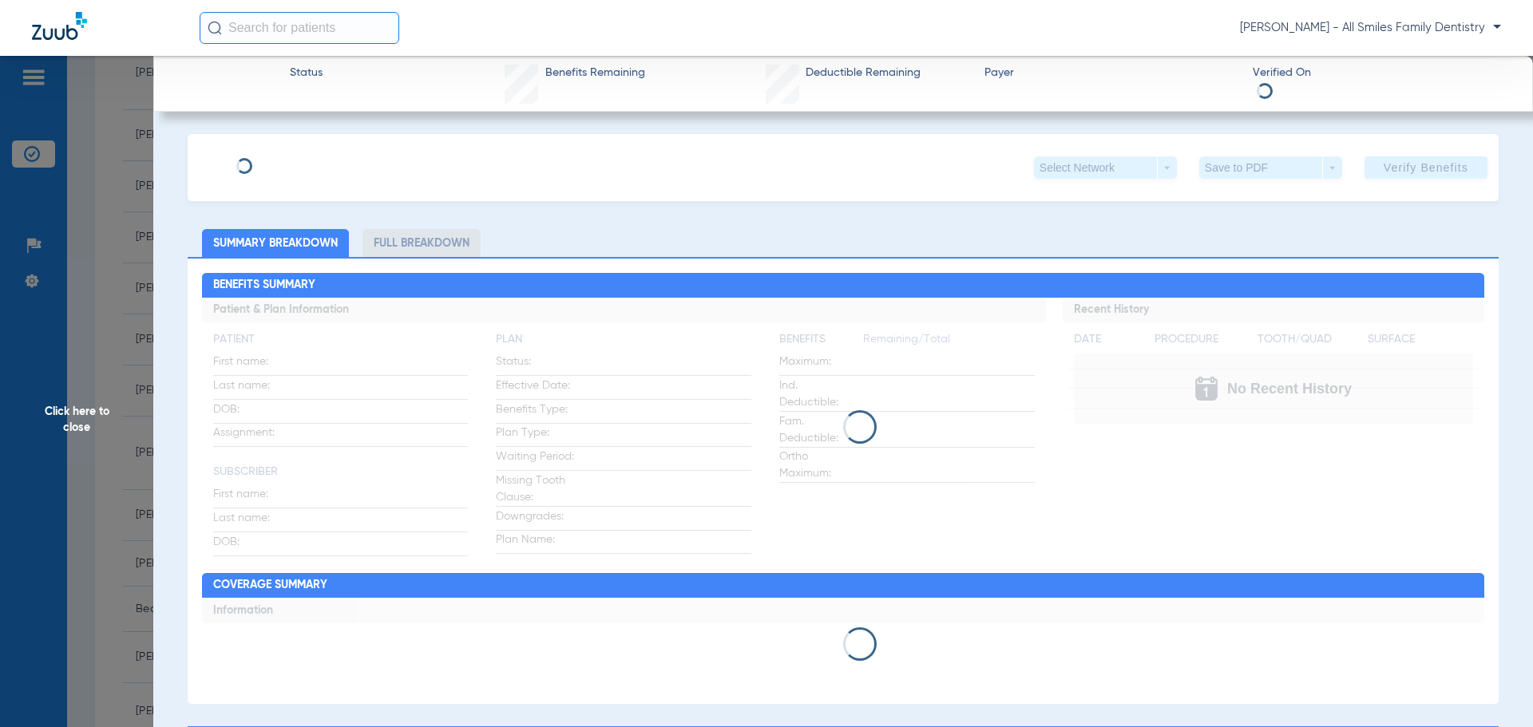
type input "Beajoe"
type input "Mayo"
type input "[DATE]"
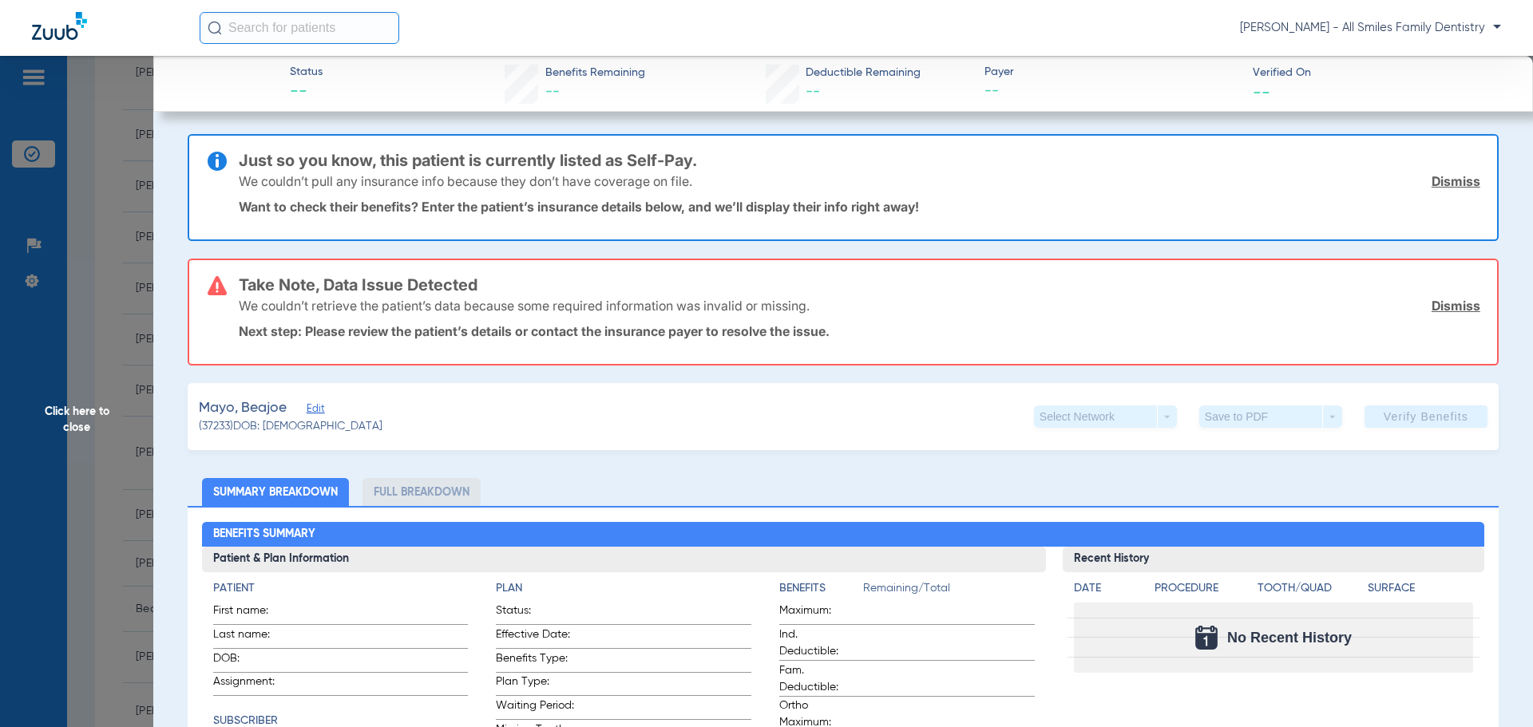
click at [313, 411] on span "Edit" at bounding box center [314, 410] width 14 height 15
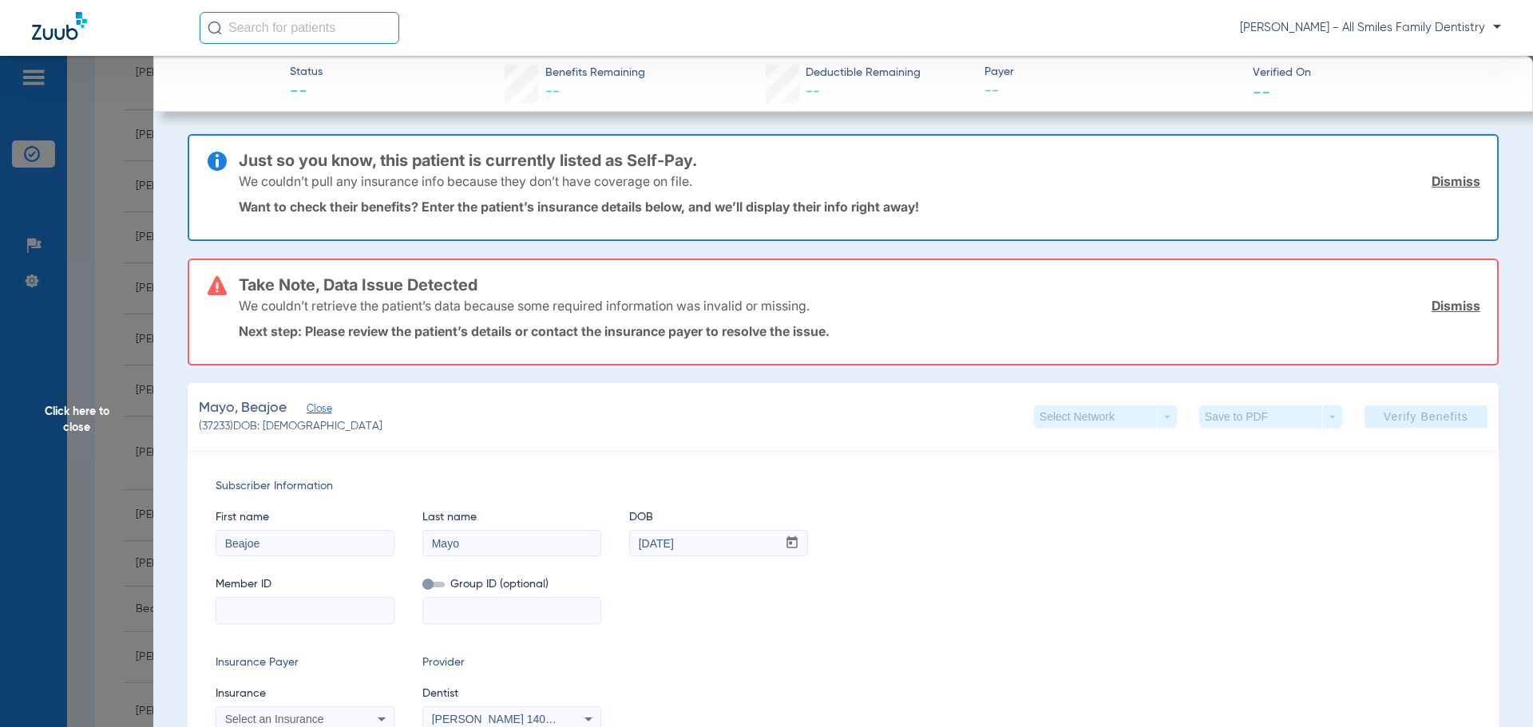
paste input "462-61-7113"
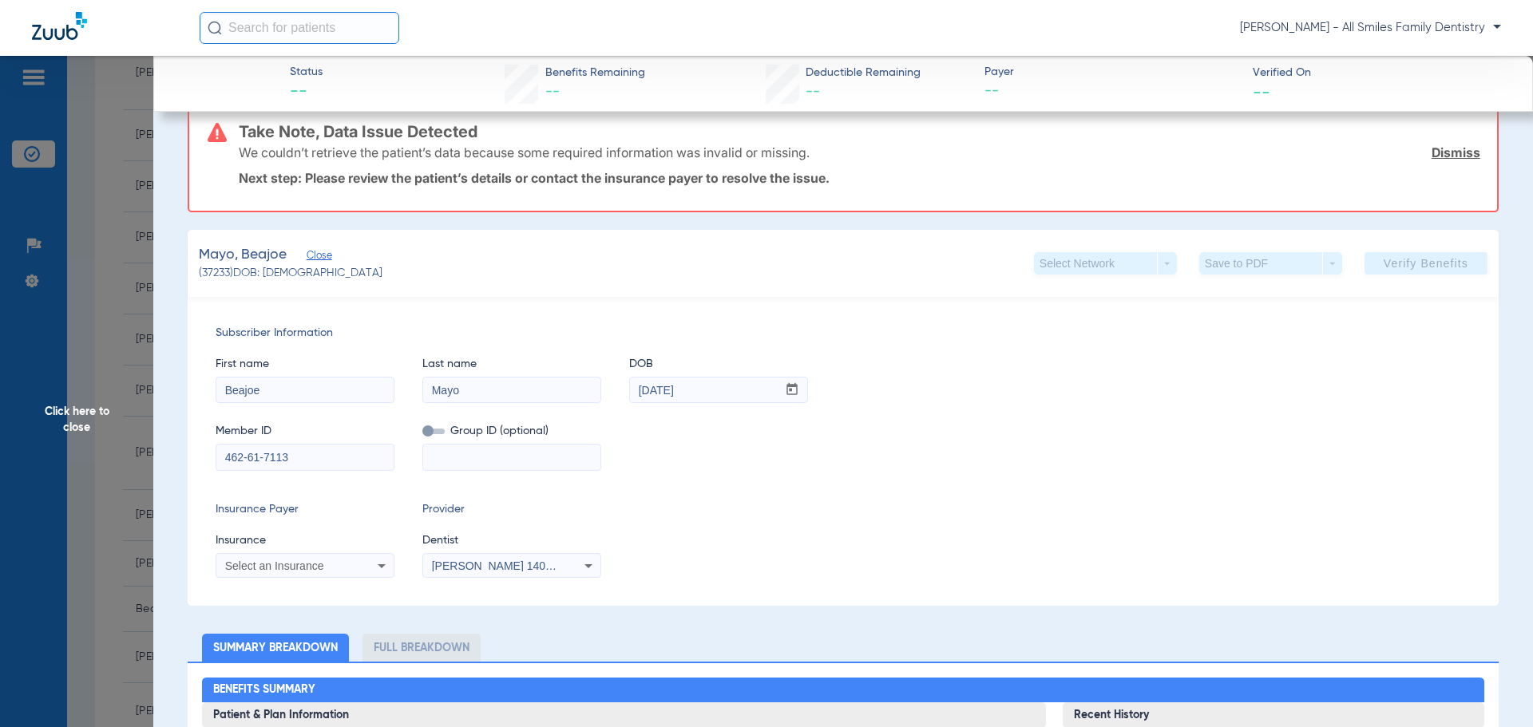
scroll to position [160, 0]
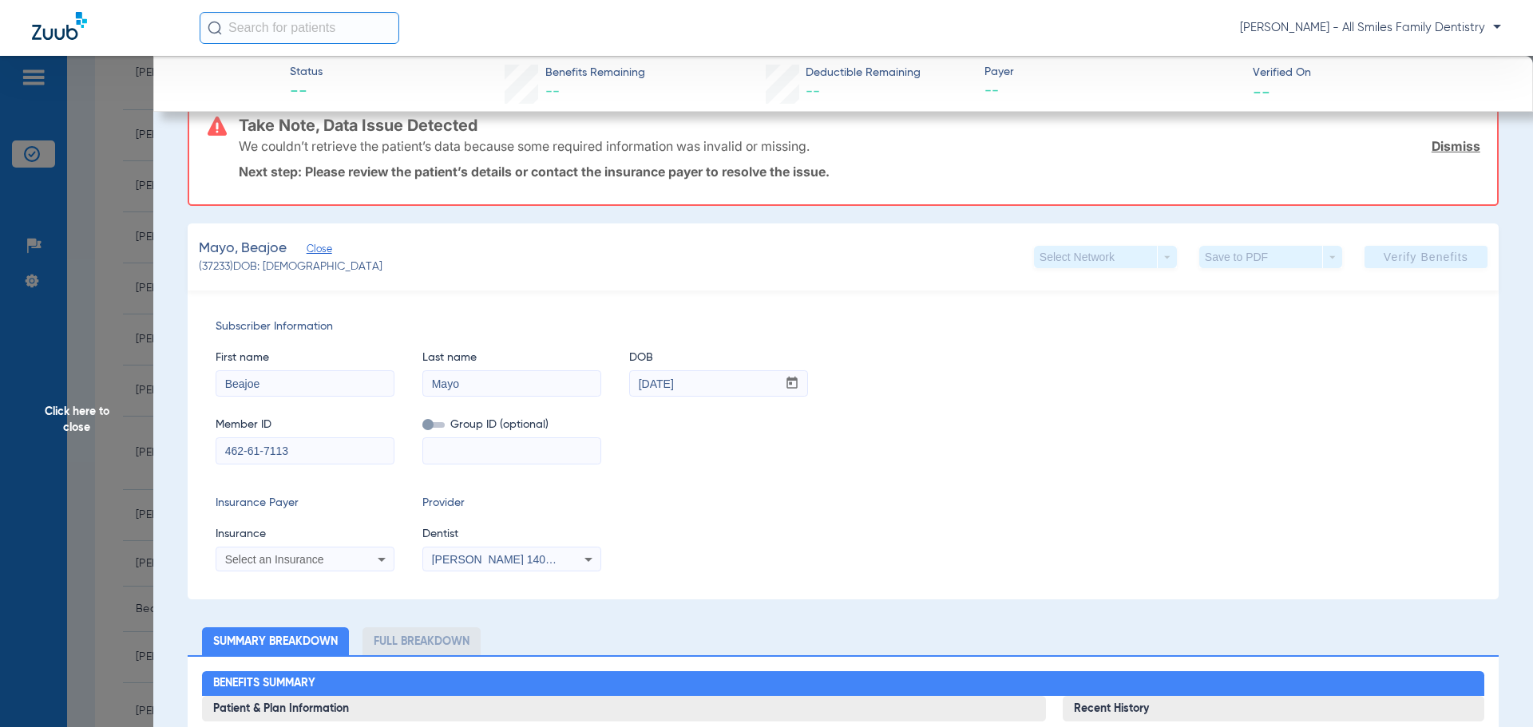
type input "462-61-7113"
click at [315, 561] on span "Select an Insurance" at bounding box center [274, 559] width 99 height 13
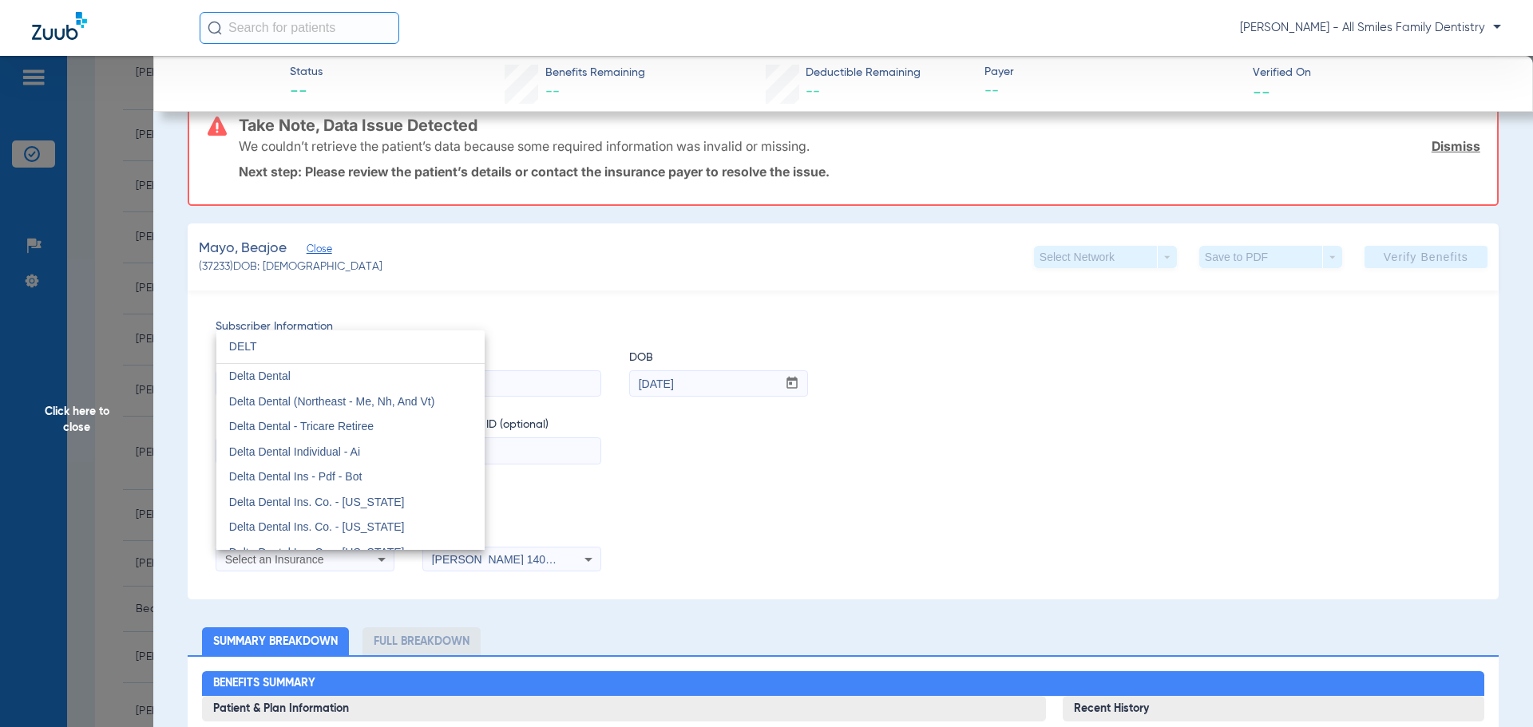
type input "DELT"
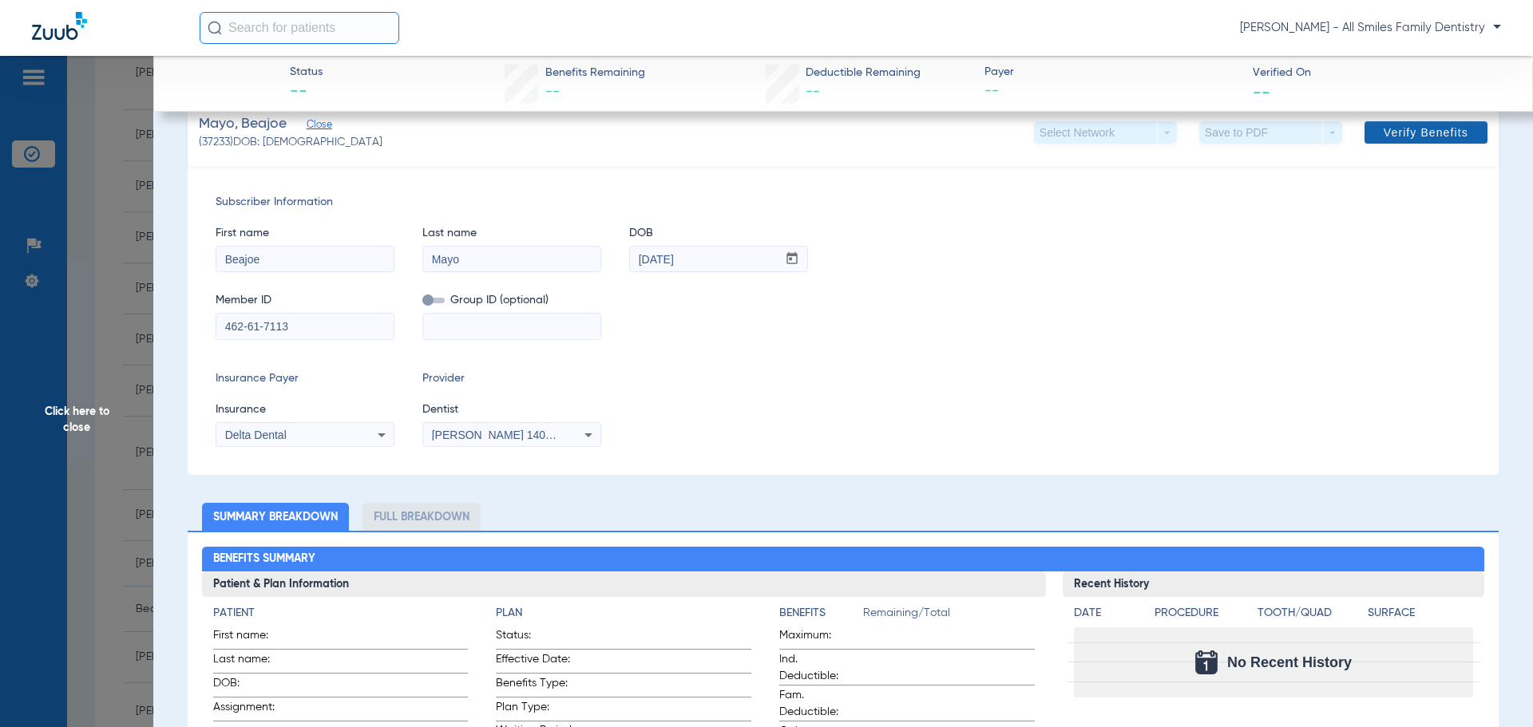
click at [1434, 138] on span "Verify Benefits" at bounding box center [1426, 132] width 85 height 13
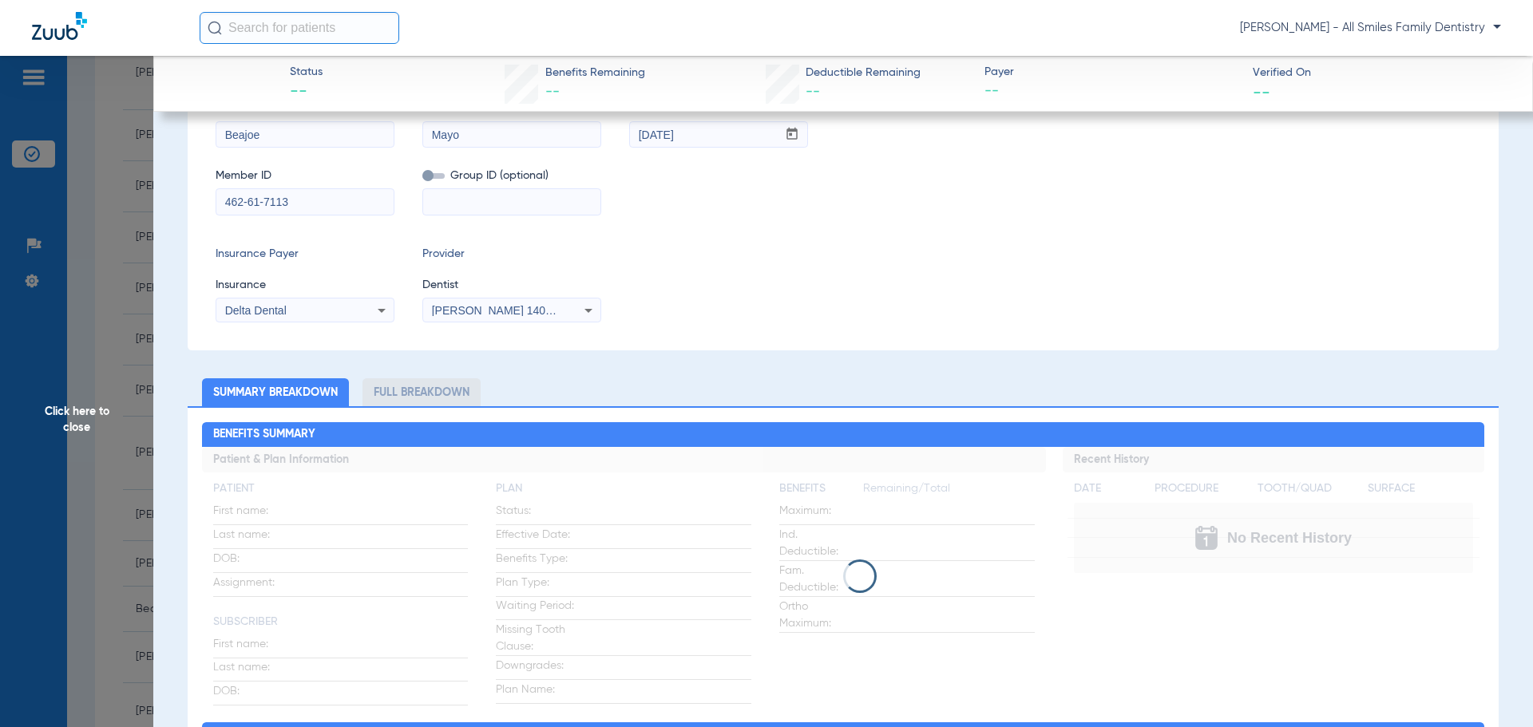
scroll to position [35, 0]
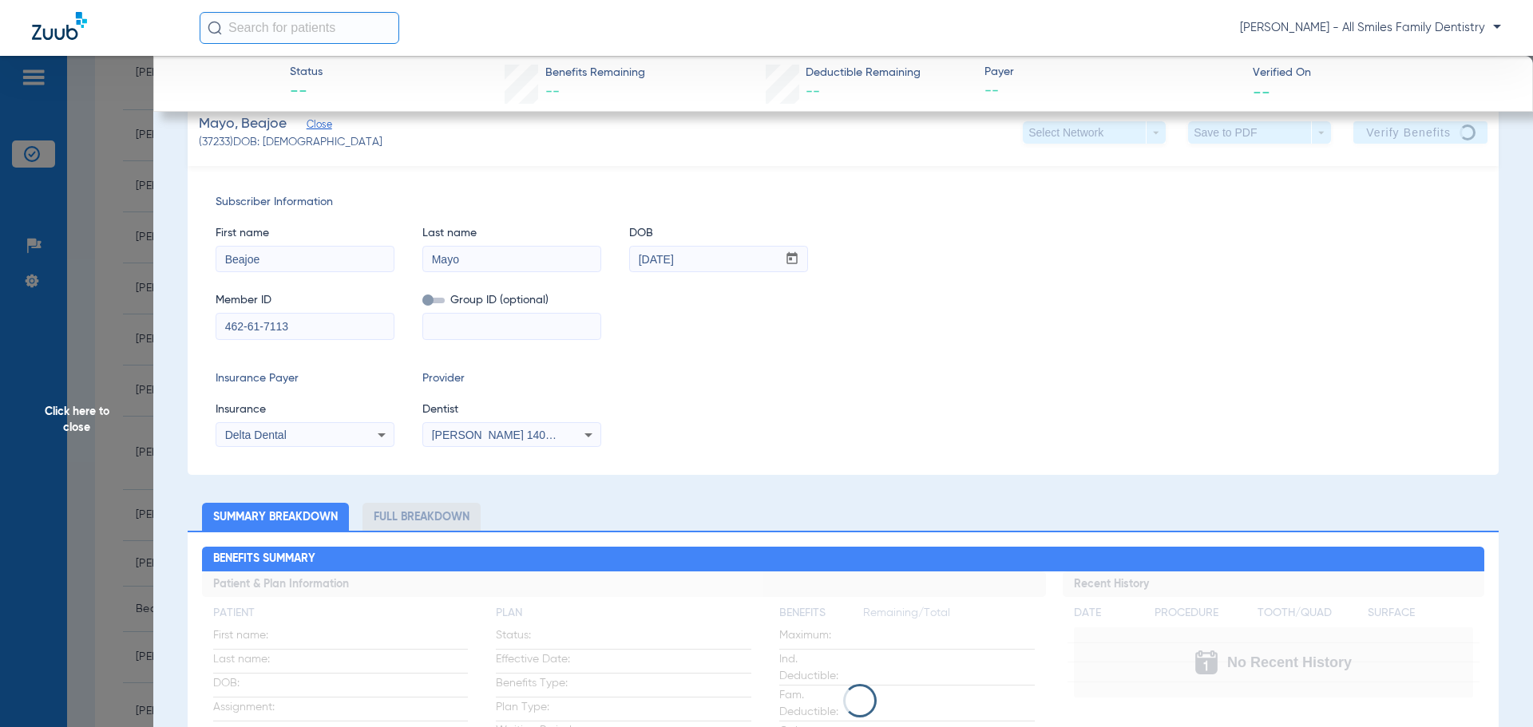
click at [77, 419] on span "Click here to close" at bounding box center [76, 419] width 153 height 727
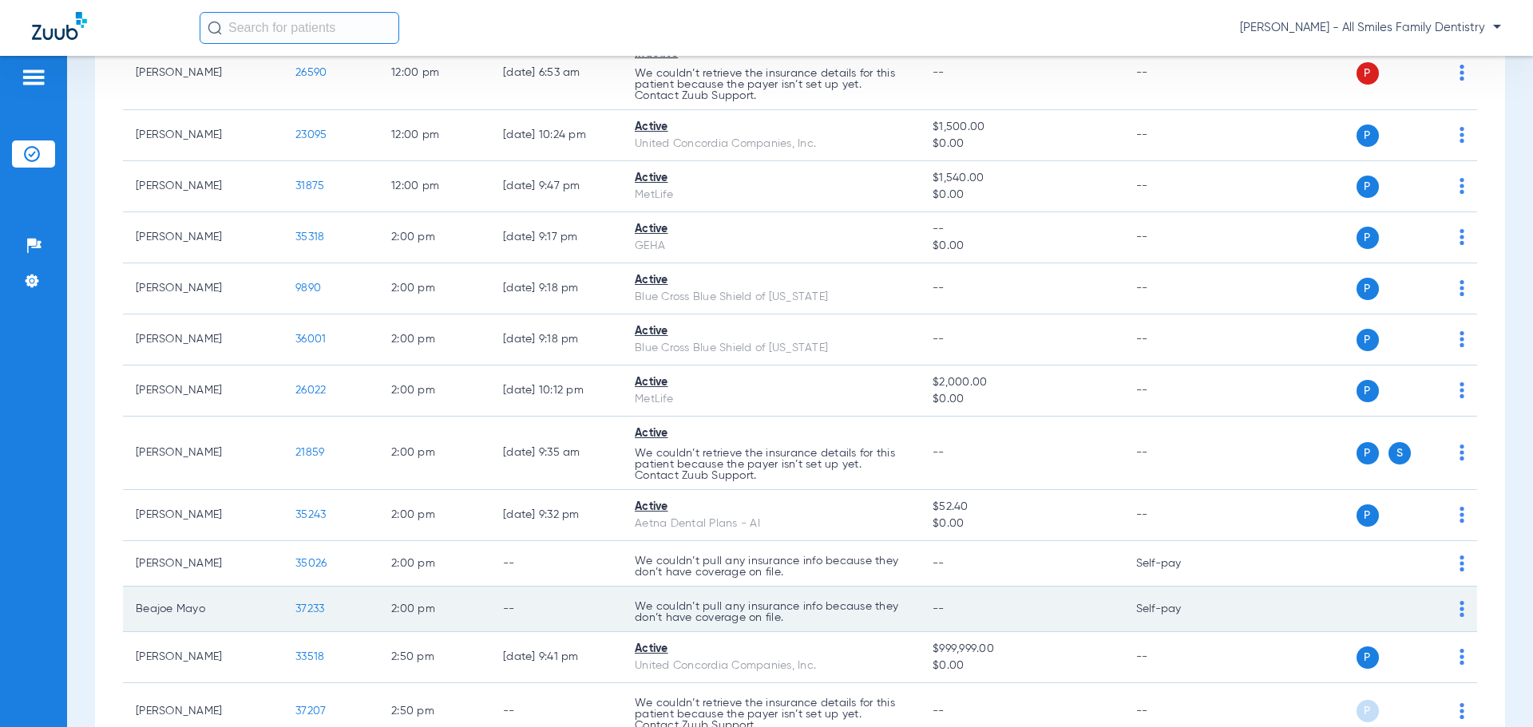
click at [307, 608] on span "37233" at bounding box center [309, 609] width 29 height 11
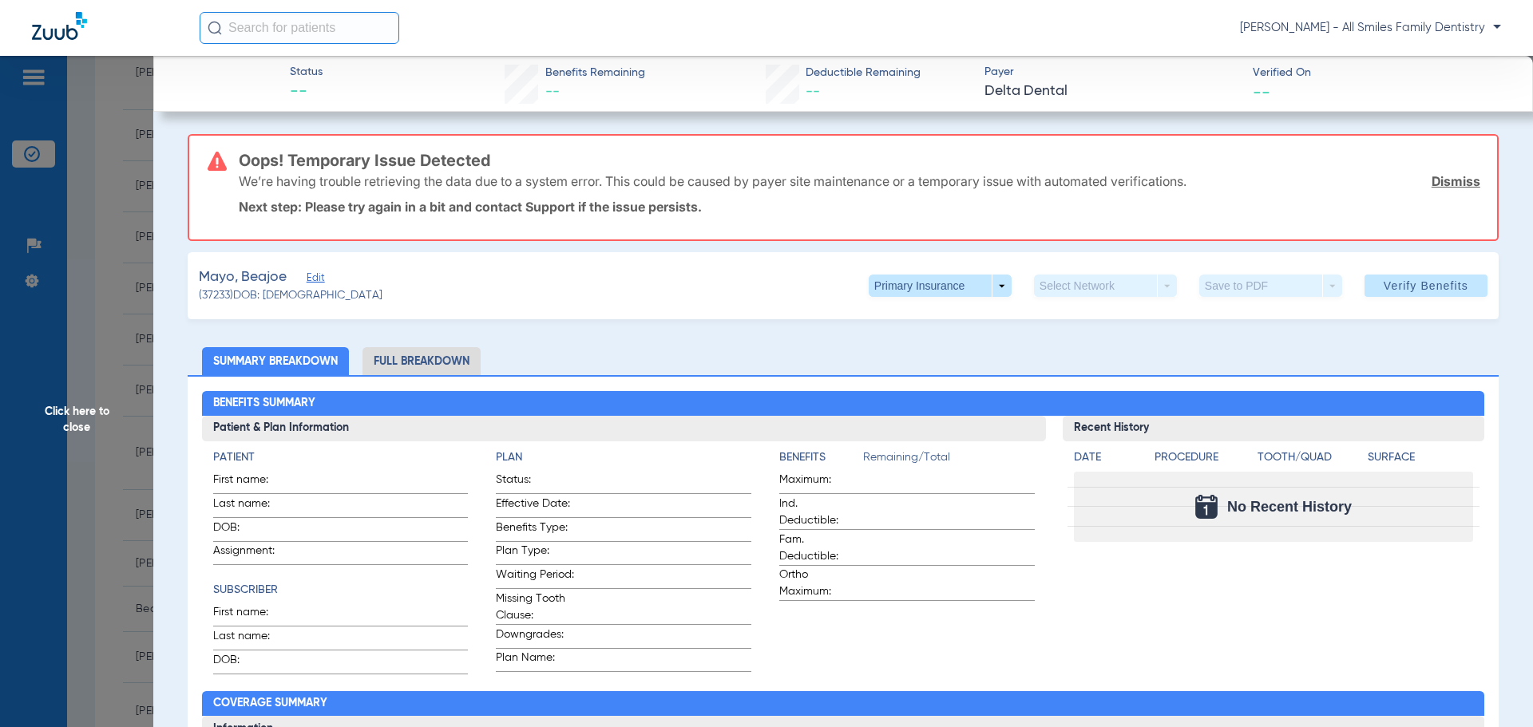
click at [318, 279] on span "Edit" at bounding box center [314, 279] width 14 height 15
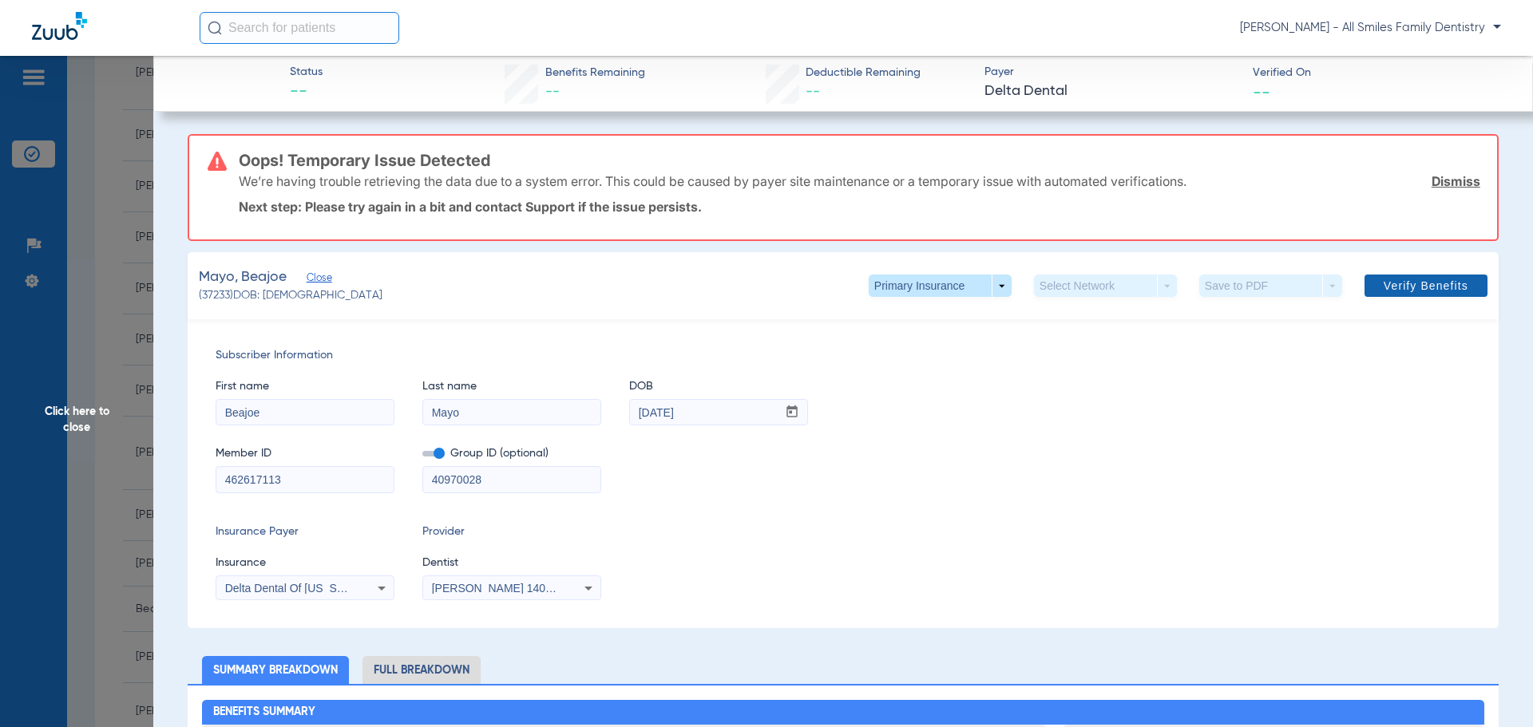
click at [1414, 285] on span "Verify Benefits" at bounding box center [1426, 285] width 85 height 13
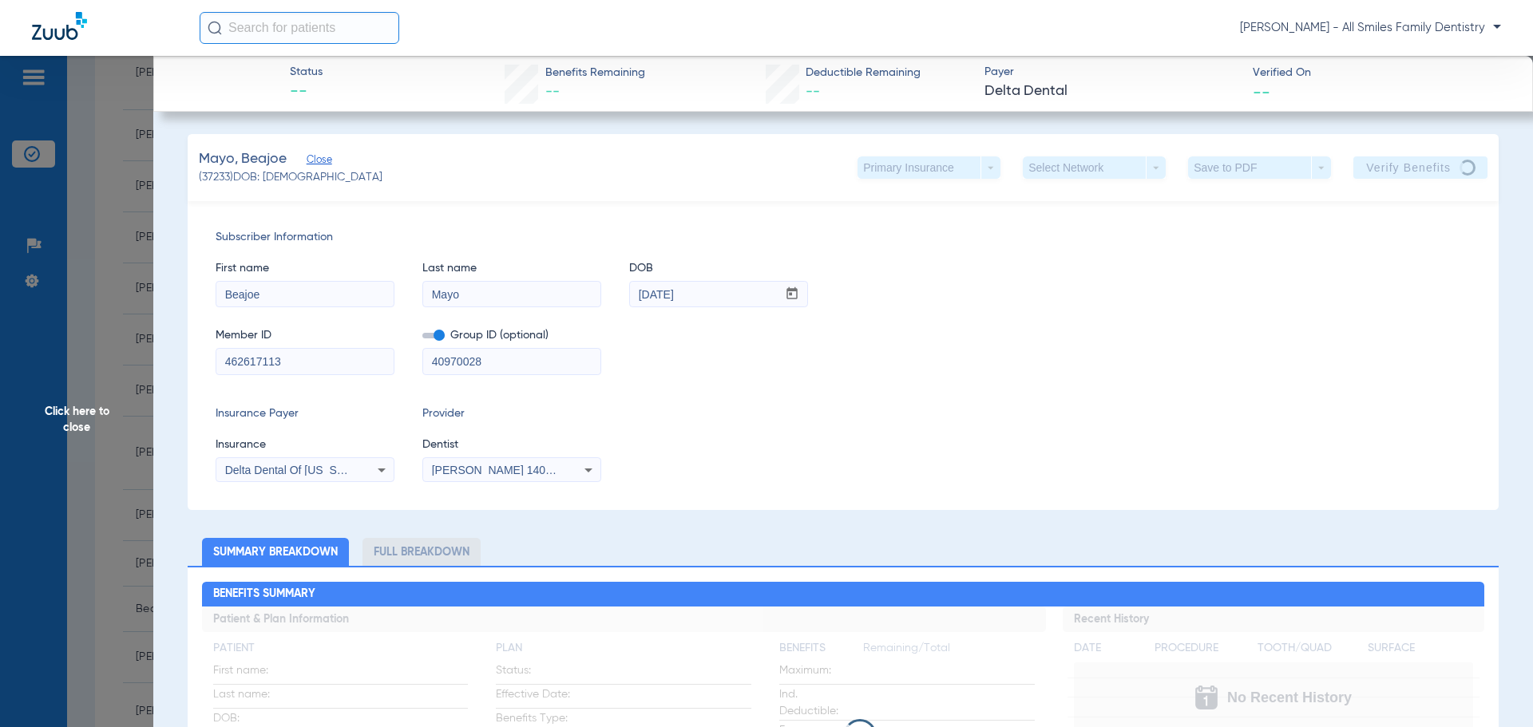
click at [962, 170] on div "Primary Insurance arrow_drop_down" at bounding box center [928, 167] width 143 height 22
drag, startPoint x: 88, startPoint y: 414, endPoint x: 204, endPoint y: 378, distance: 122.0
click at [88, 415] on span "Click here to close" at bounding box center [76, 419] width 153 height 727
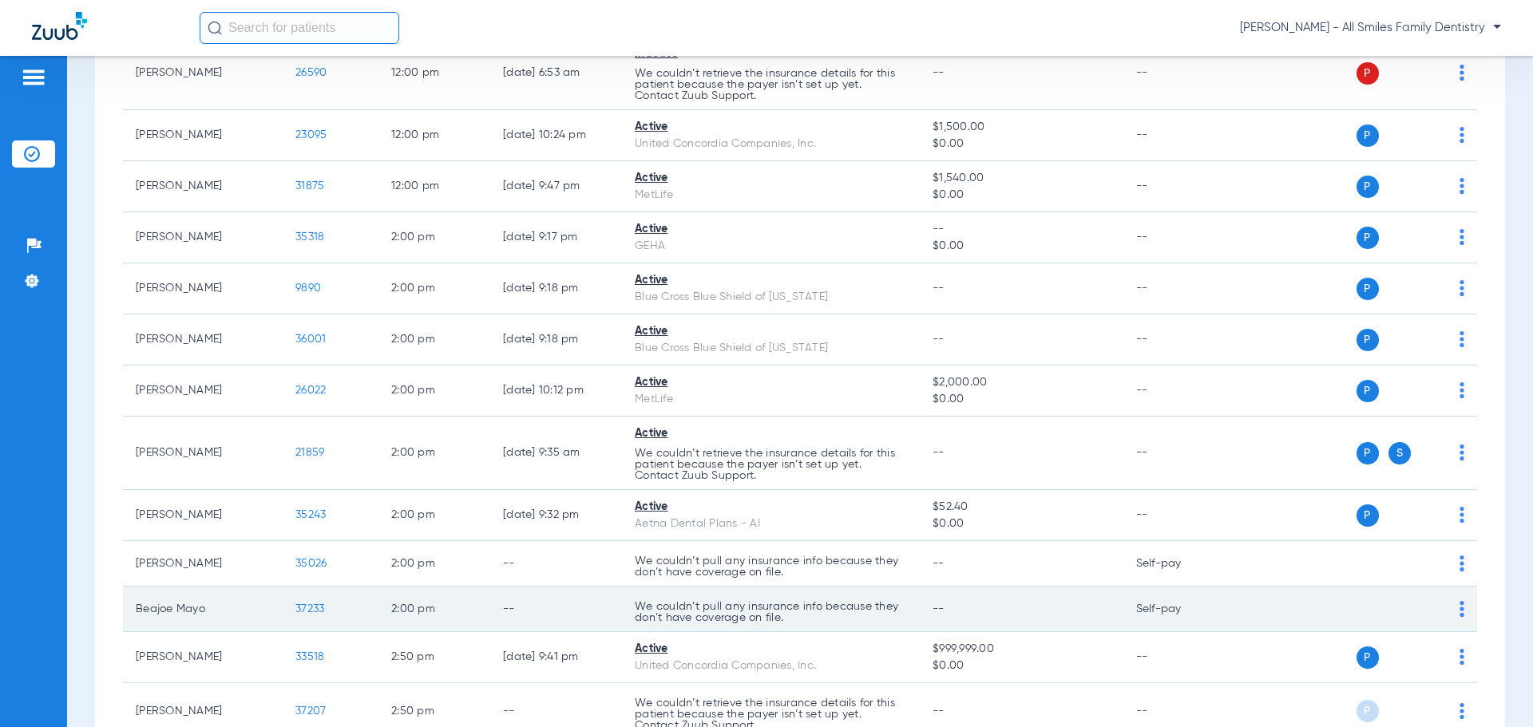
click at [307, 612] on span "37233" at bounding box center [309, 609] width 29 height 11
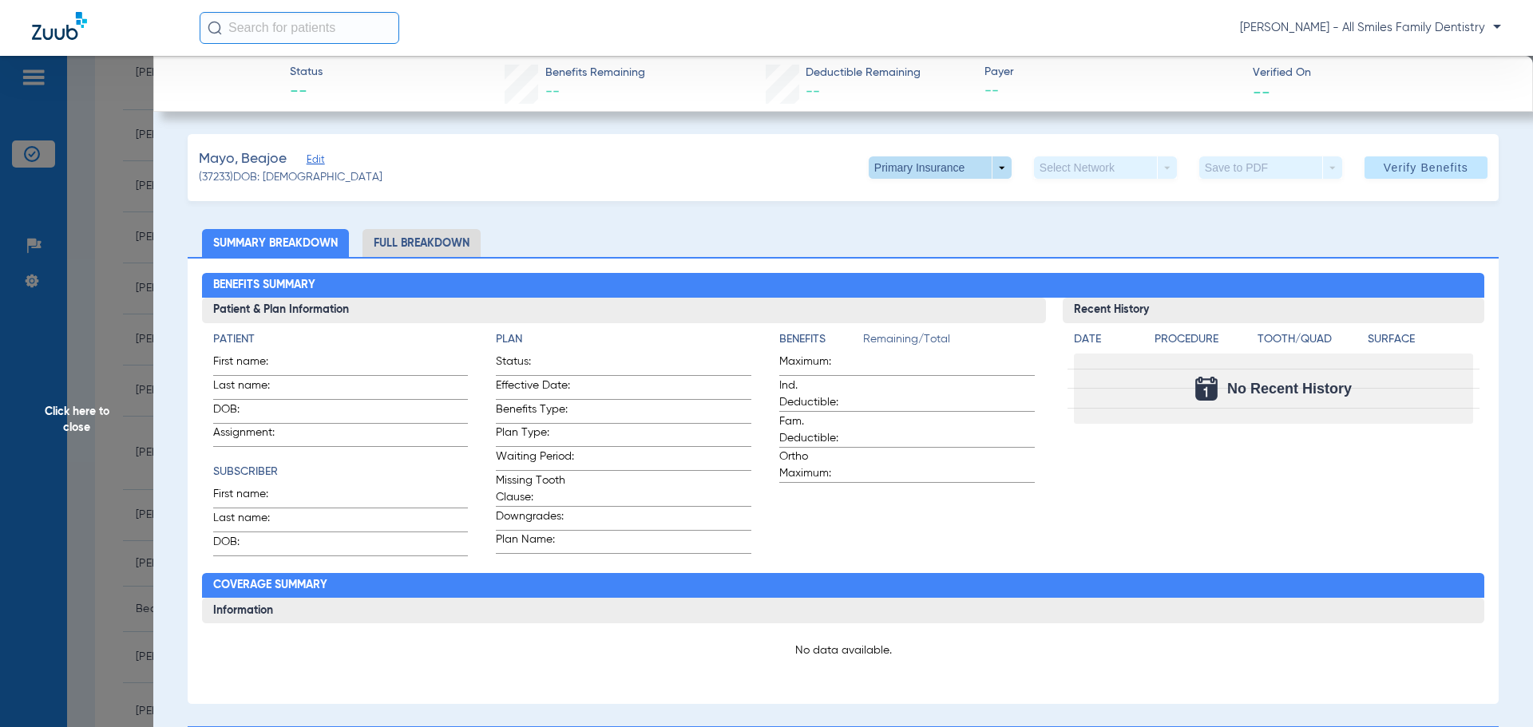
click at [960, 168] on span at bounding box center [940, 167] width 143 height 22
click at [909, 241] on button "Secondary Insurance" at bounding box center [922, 232] width 131 height 32
click at [315, 160] on span "Edit" at bounding box center [314, 161] width 14 height 15
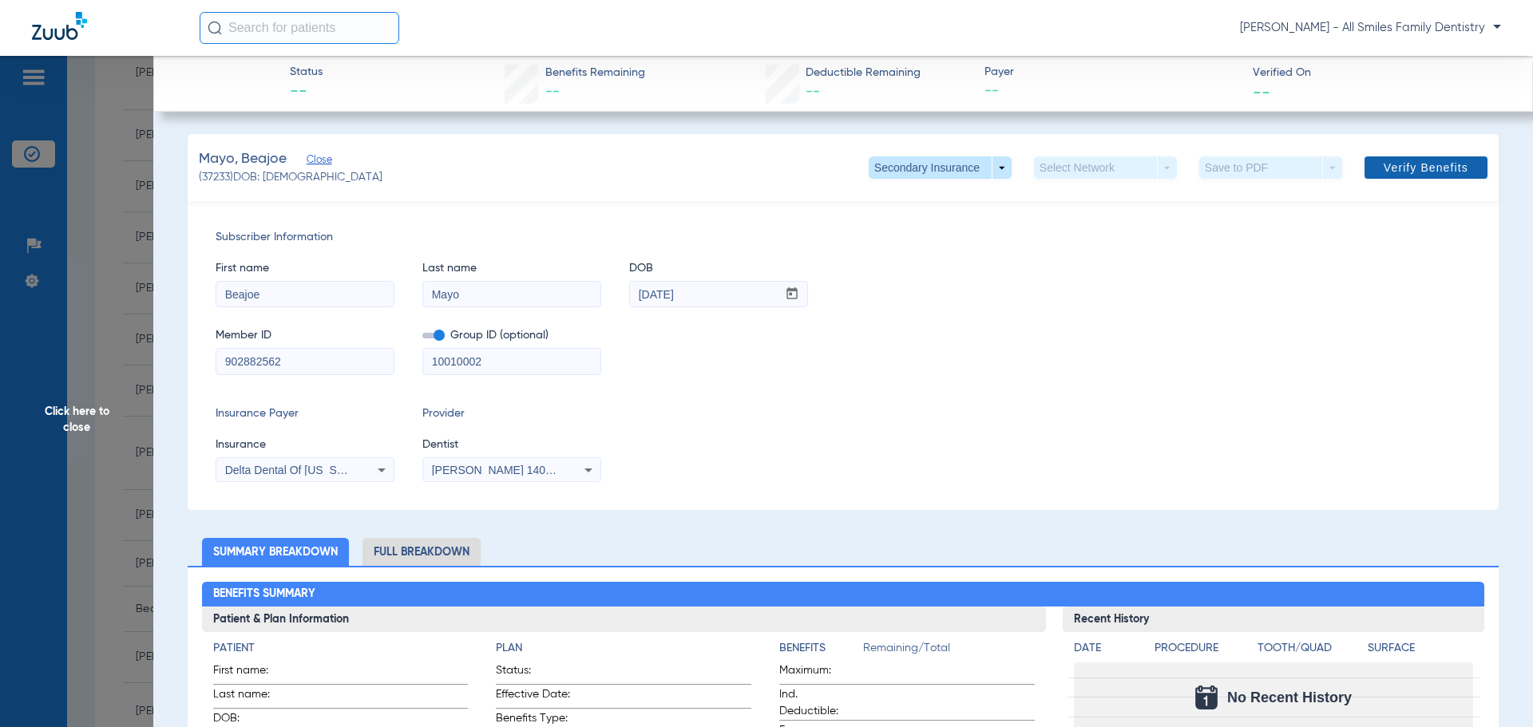
click at [1405, 175] on span at bounding box center [1425, 167] width 123 height 38
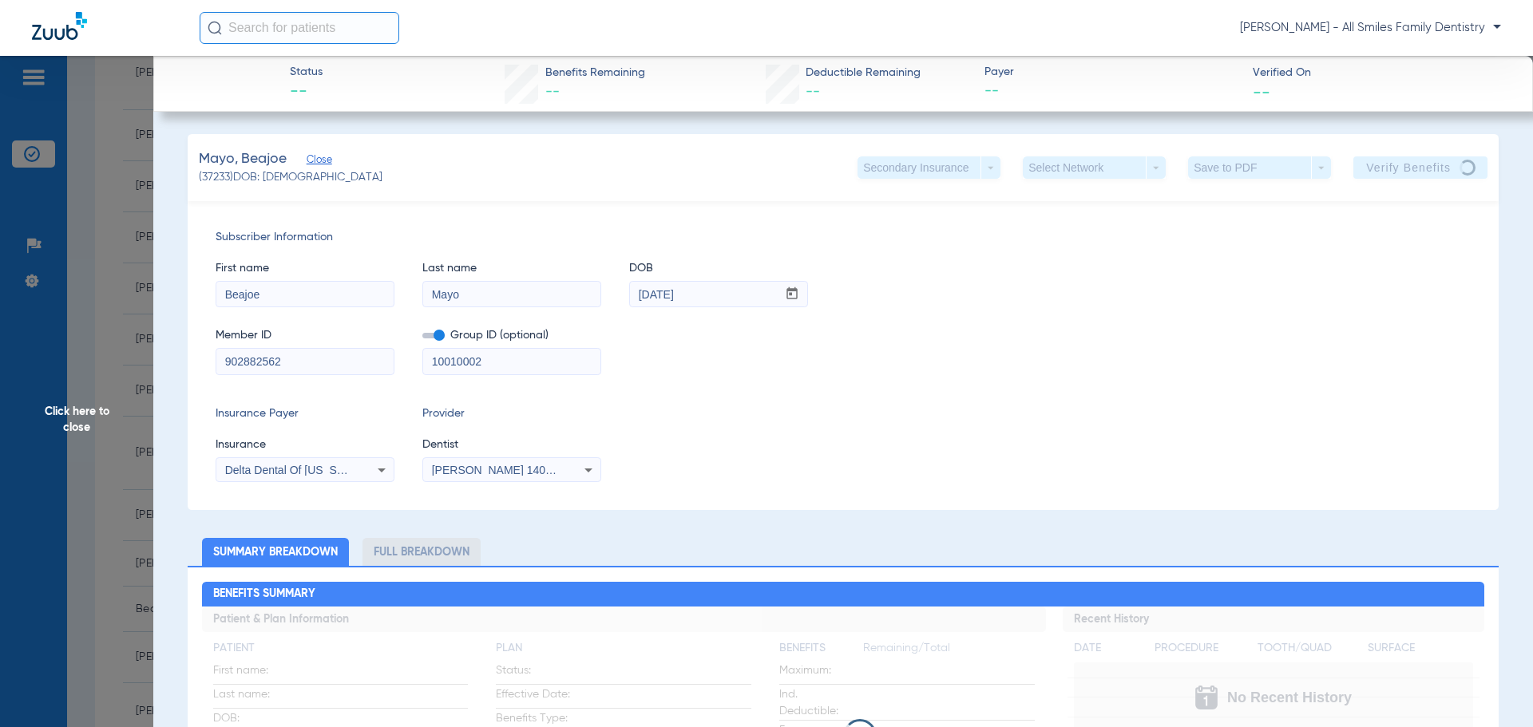
click at [81, 418] on span "Click here to close" at bounding box center [76, 419] width 153 height 727
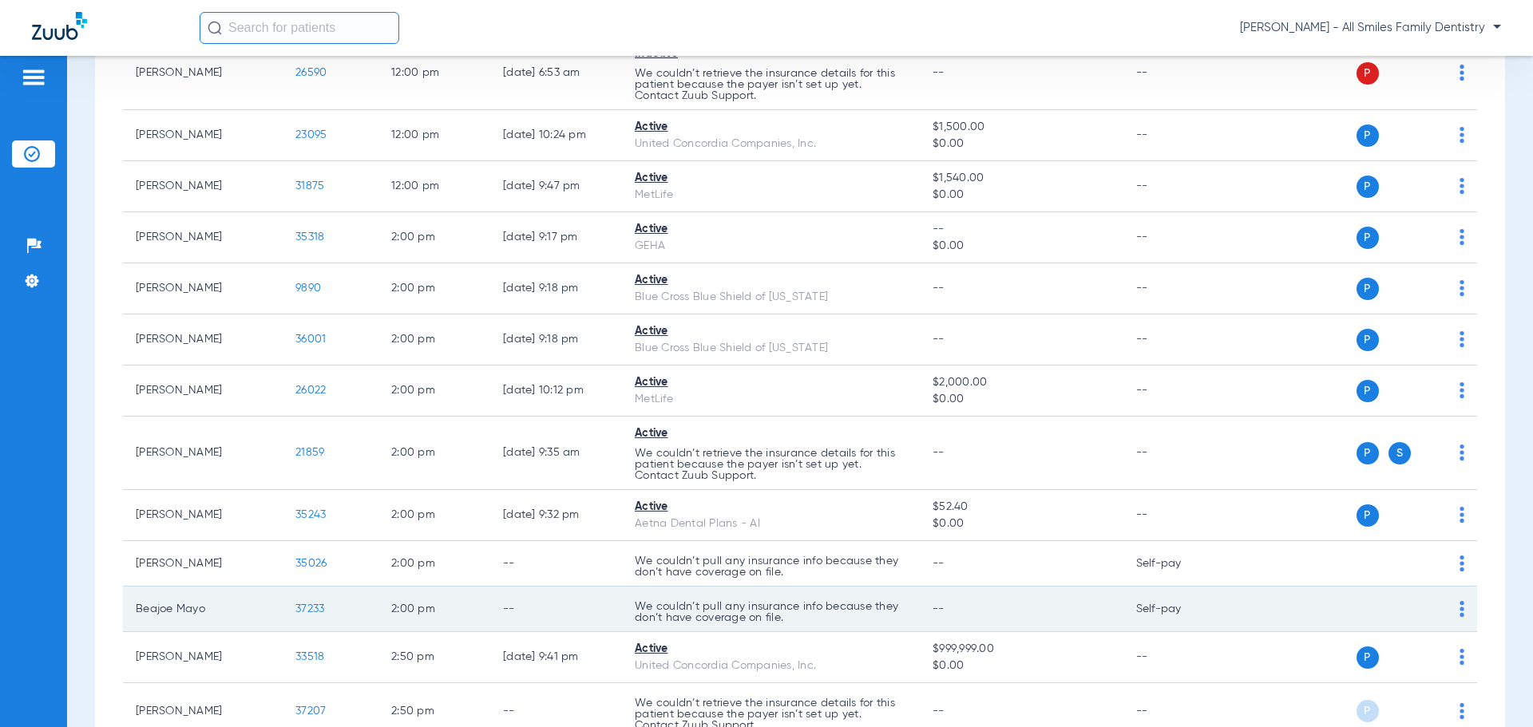
click at [321, 620] on td "37233" at bounding box center [331, 610] width 96 height 46
click at [315, 617] on td "37233" at bounding box center [331, 610] width 96 height 46
click at [320, 612] on span "37233" at bounding box center [309, 609] width 29 height 11
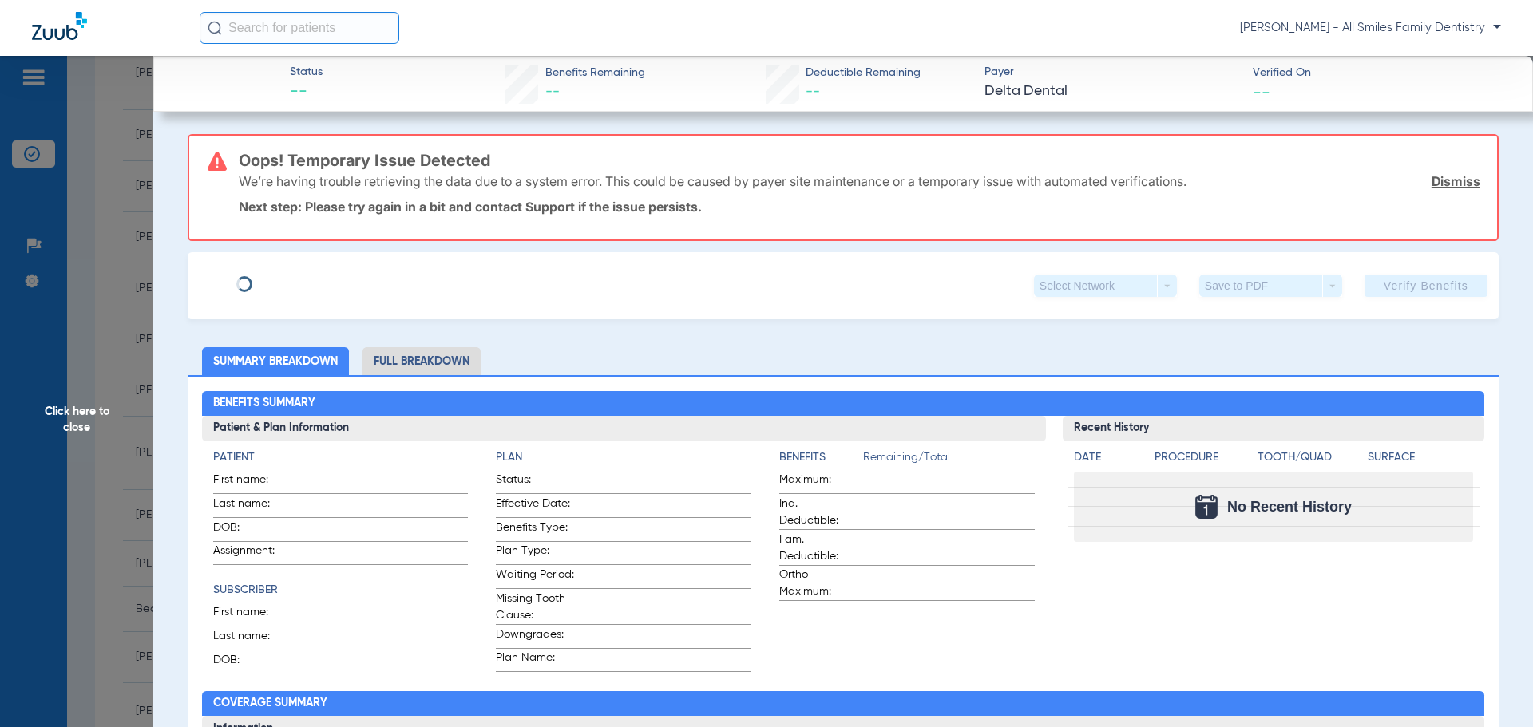
type input "Beajoe"
type input "Mayo"
type input "[DATE]"
type input "462617113"
type input "40970028"
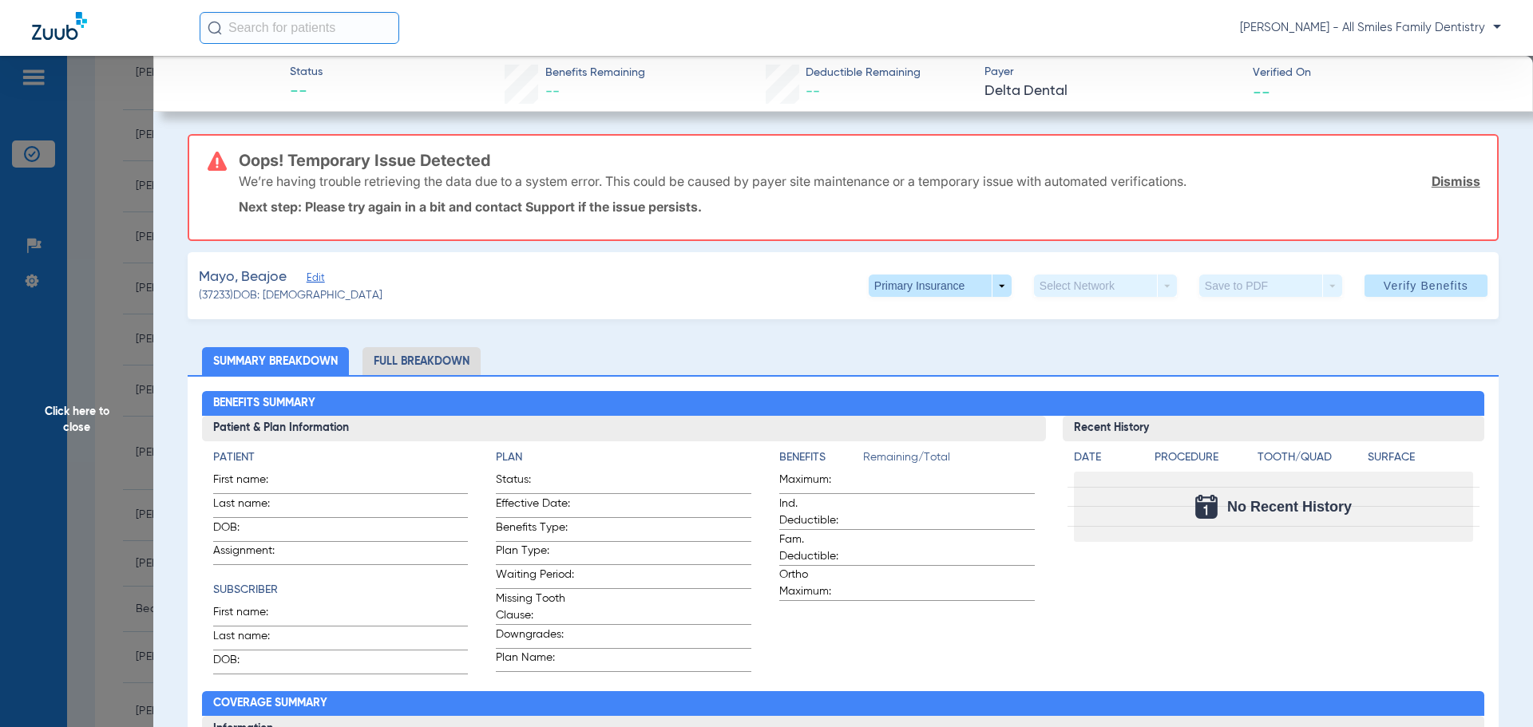
click at [315, 279] on span "Edit" at bounding box center [314, 279] width 14 height 15
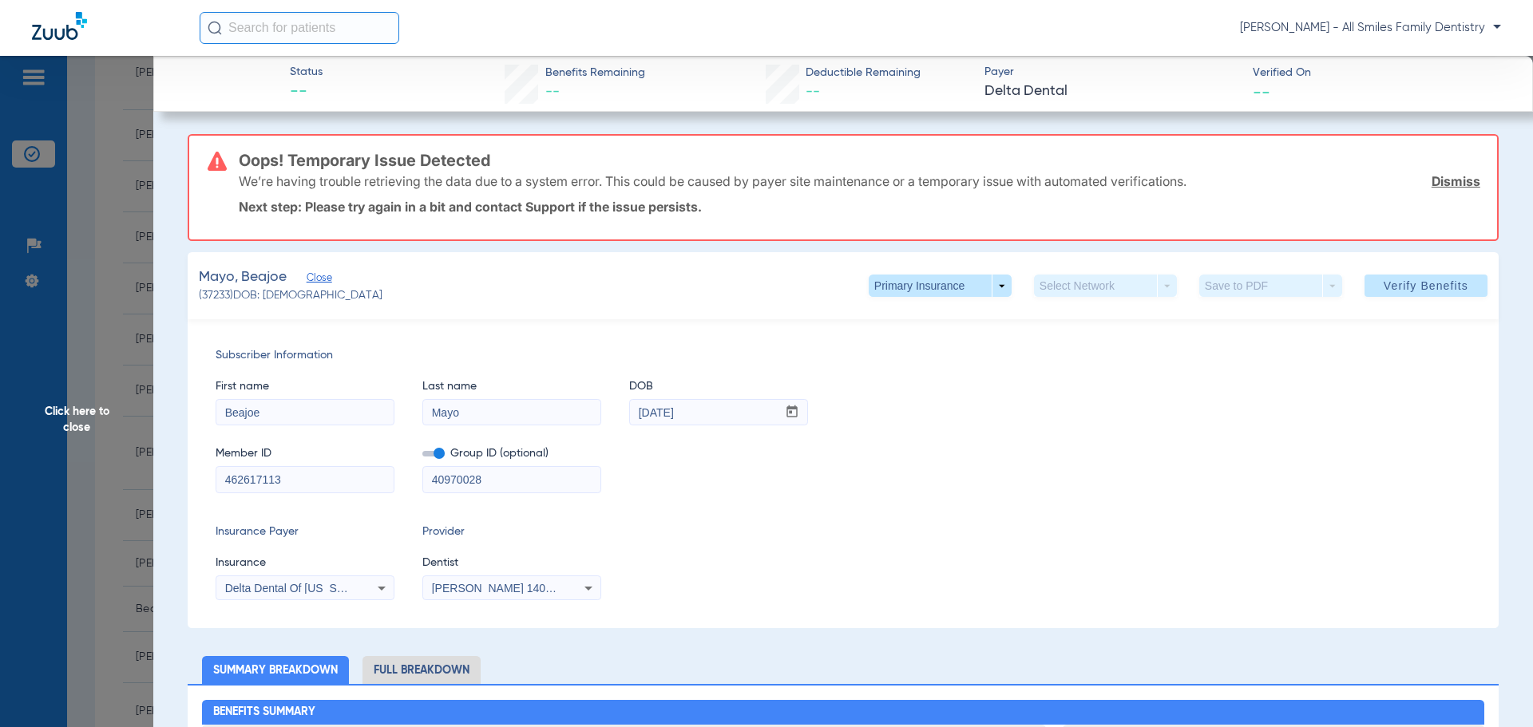
click at [71, 415] on span "Click here to close" at bounding box center [76, 419] width 153 height 727
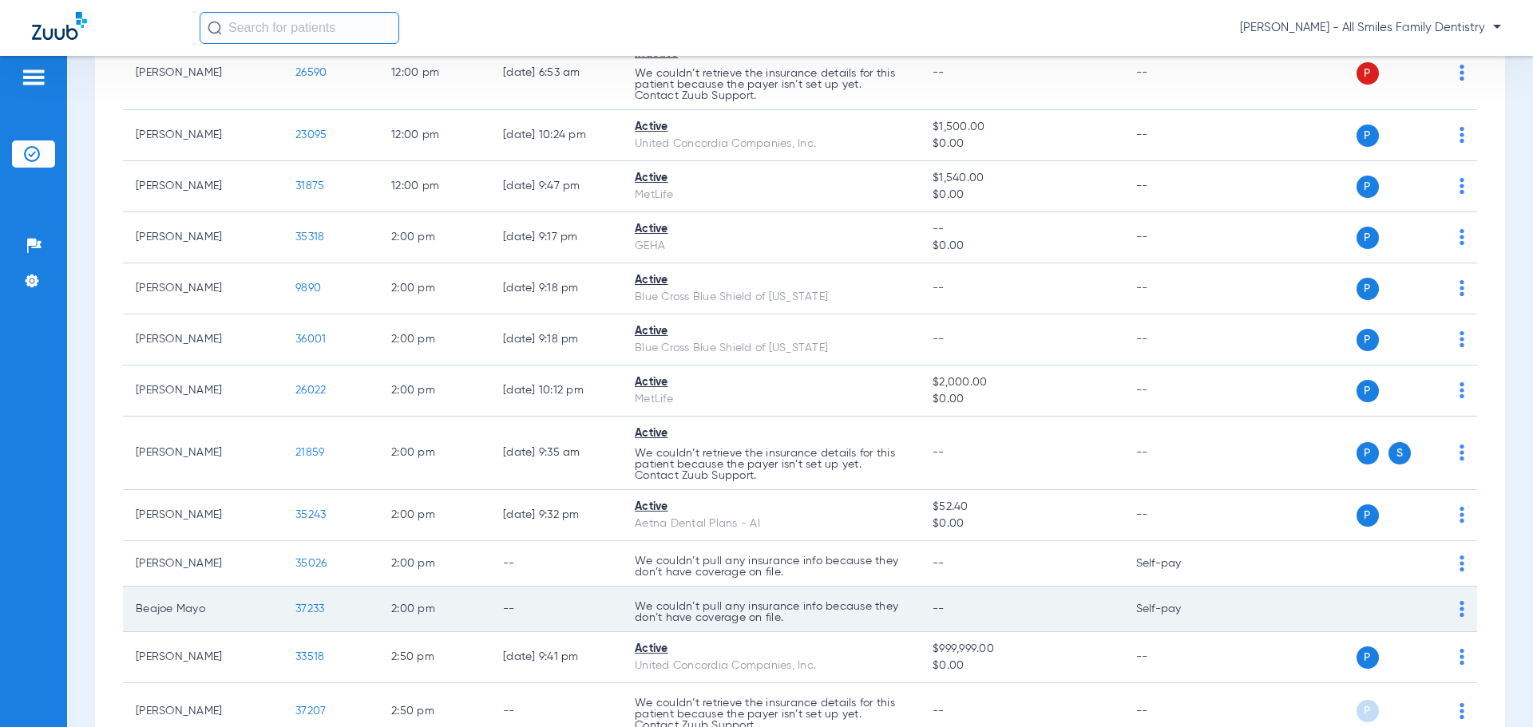
click at [1459, 611] on img at bounding box center [1461, 609] width 5 height 16
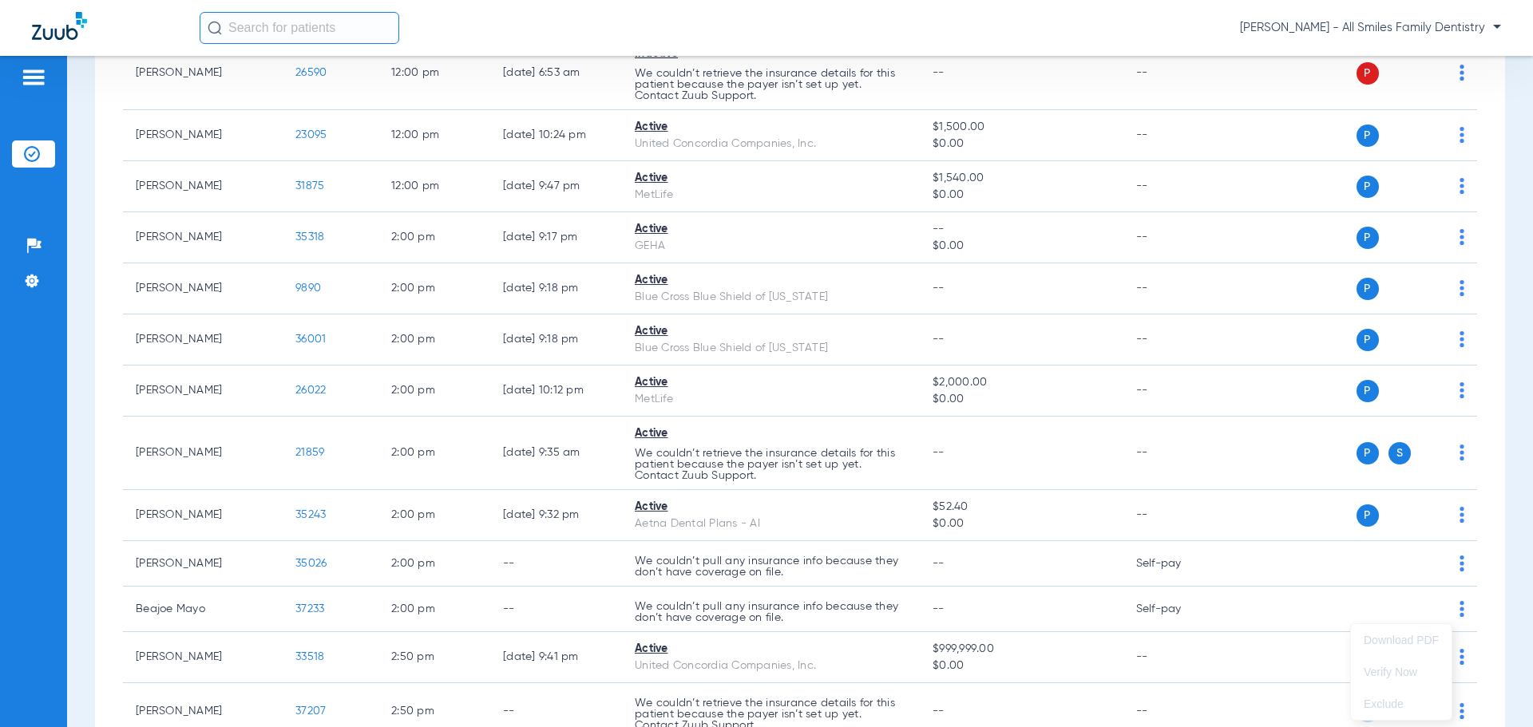
click at [312, 608] on div at bounding box center [766, 363] width 1533 height 727
